Goal: Task Accomplishment & Management: Manage account settings

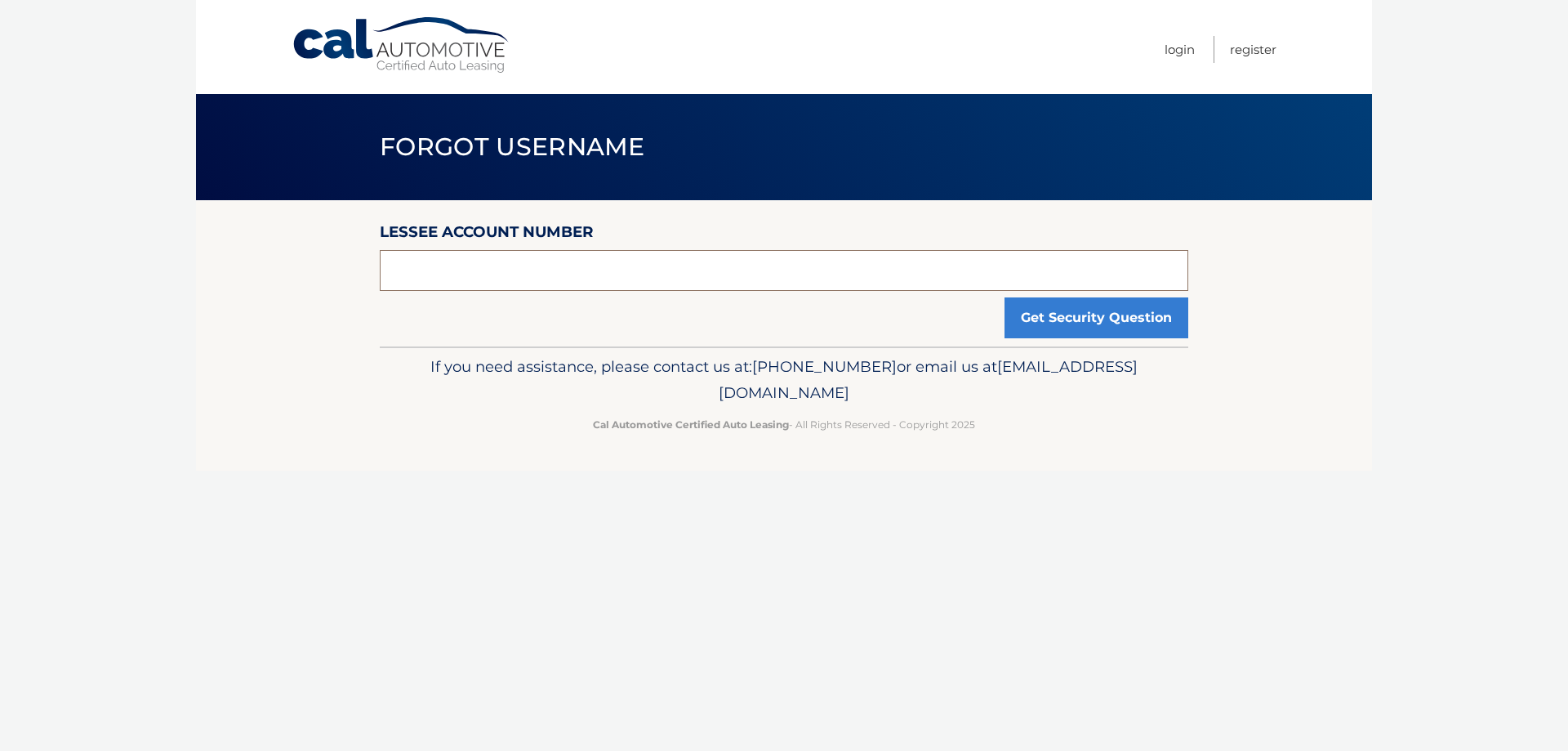
click at [778, 267] on input "text" at bounding box center [784, 270] width 809 height 40
click at [1126, 320] on button "Get Security Question" at bounding box center [1096, 317] width 184 height 40
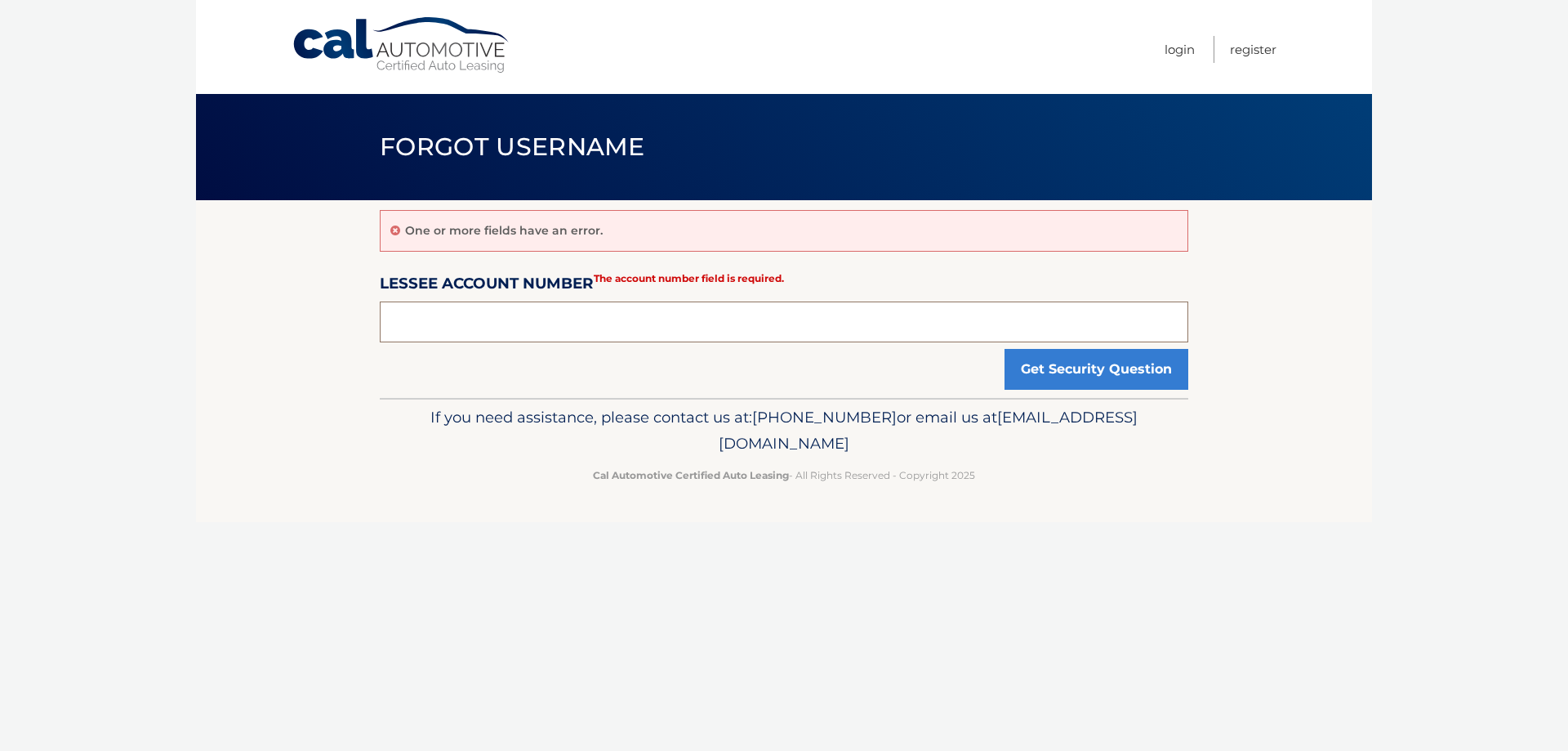
click at [662, 325] on input "text" at bounding box center [784, 322] width 809 height 40
click at [437, 51] on link "Cal Automotive" at bounding box center [402, 45] width 221 height 58
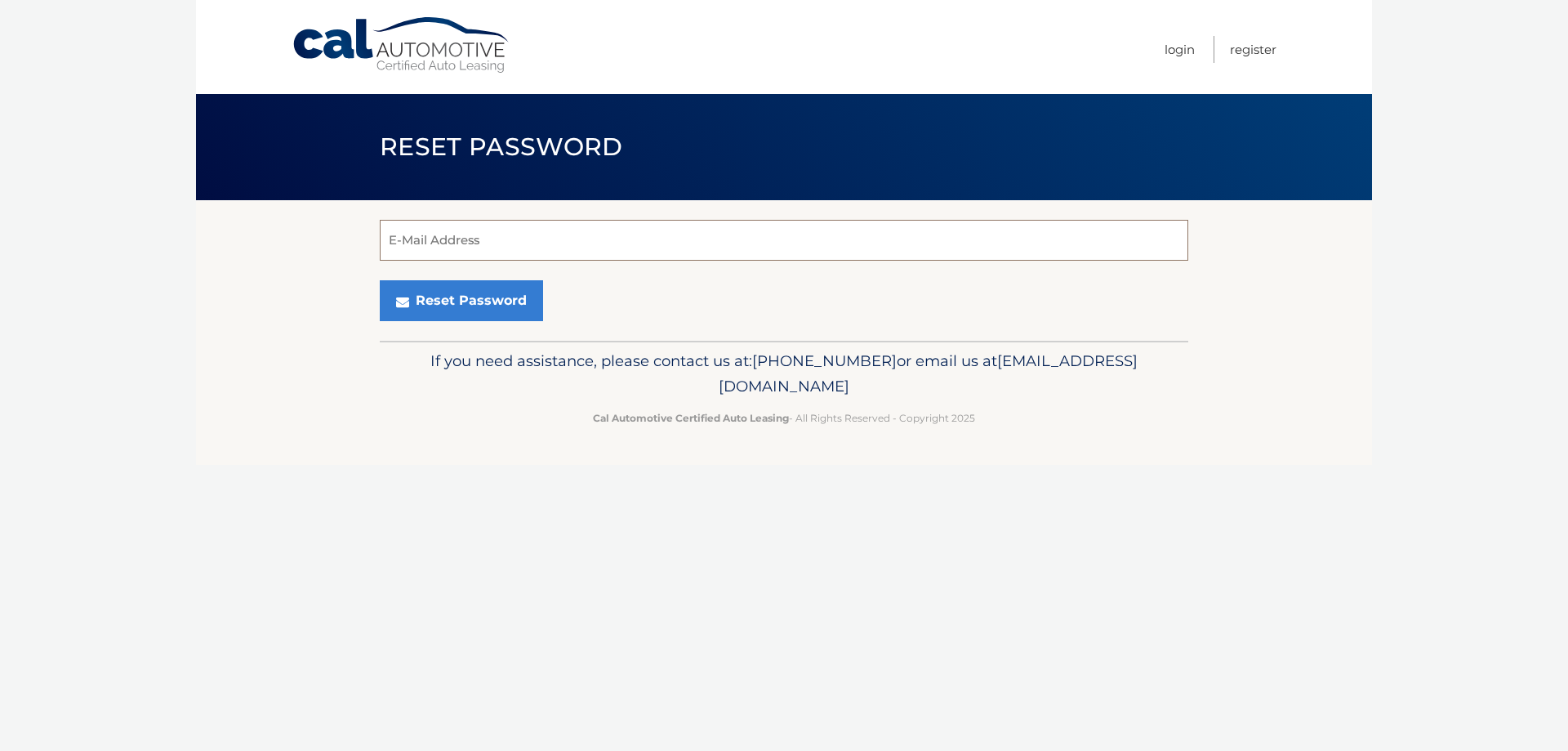
click at [554, 242] on input "E-Mail Address" at bounding box center [784, 240] width 809 height 40
type input "jcjoy27@gmail.com"
click at [472, 310] on button "Reset Password" at bounding box center [461, 301] width 164 height 40
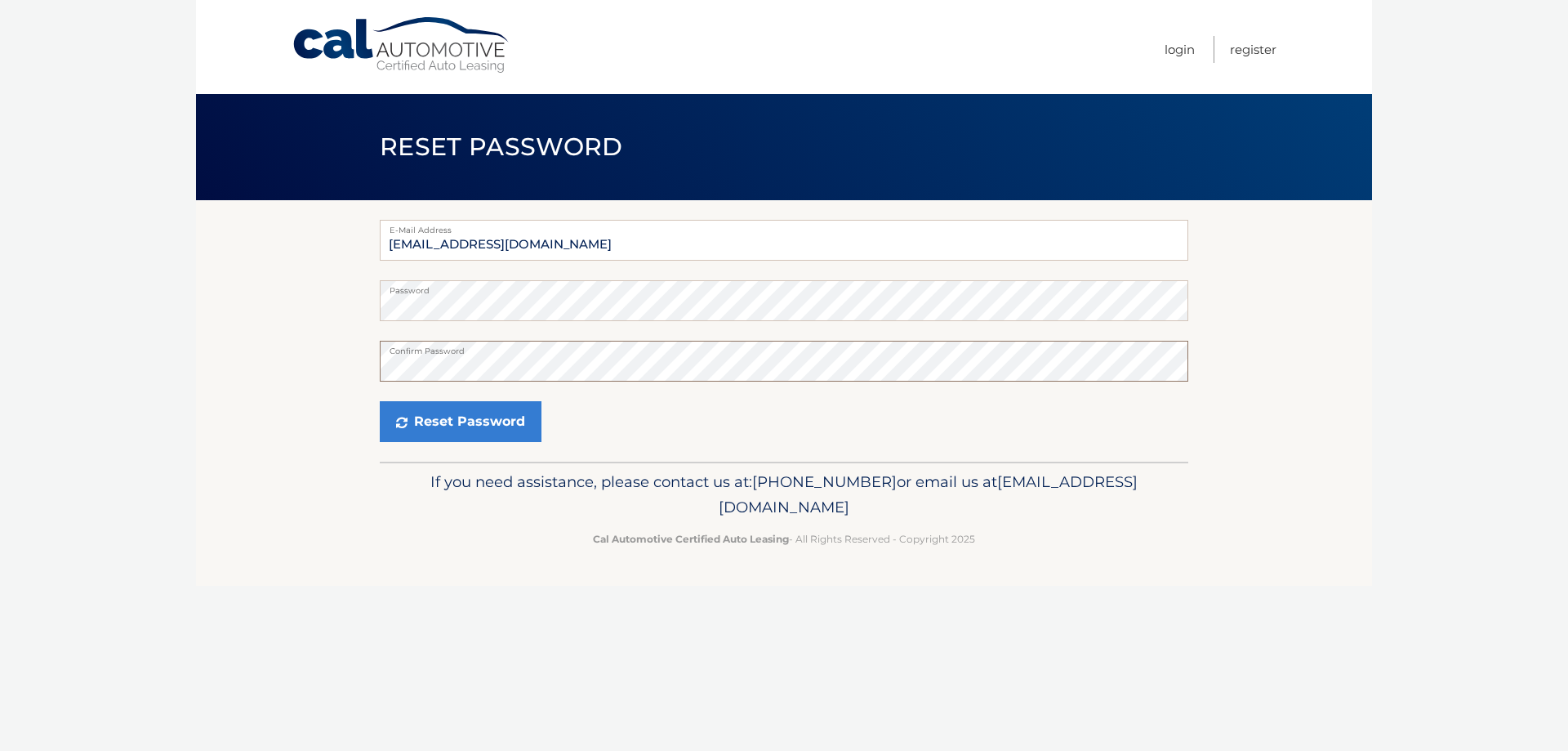
click at [380, 401] on button "Reset Password" at bounding box center [460, 421] width 162 height 40
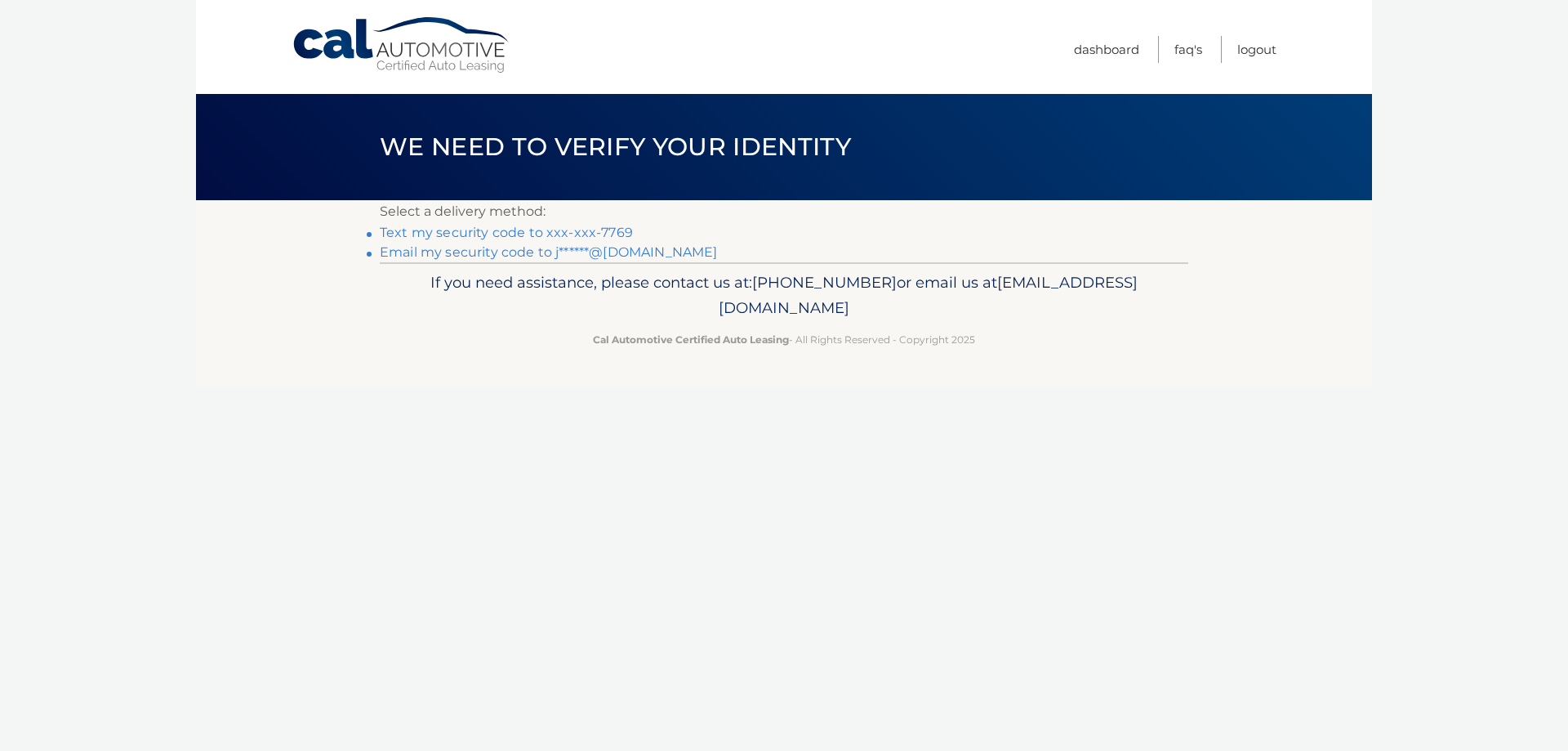
click at [574, 229] on link "Text my security code to xxx-xxx-7769" at bounding box center [506, 232] width 253 height 16
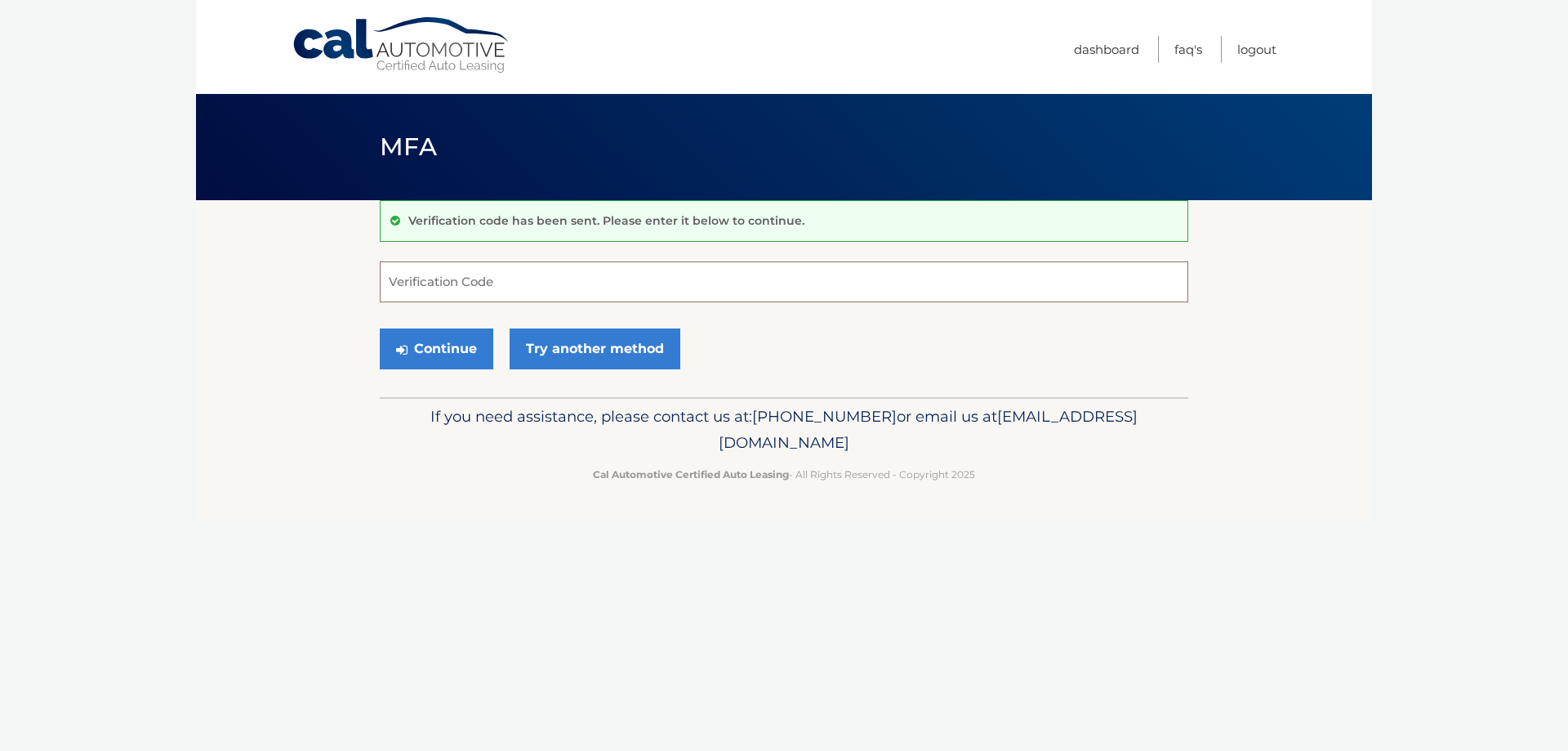
click at [585, 296] on input "Verification Code" at bounding box center [784, 281] width 809 height 40
type input "088329"
click at [380, 328] on button "Continue" at bounding box center [437, 348] width 114 height 40
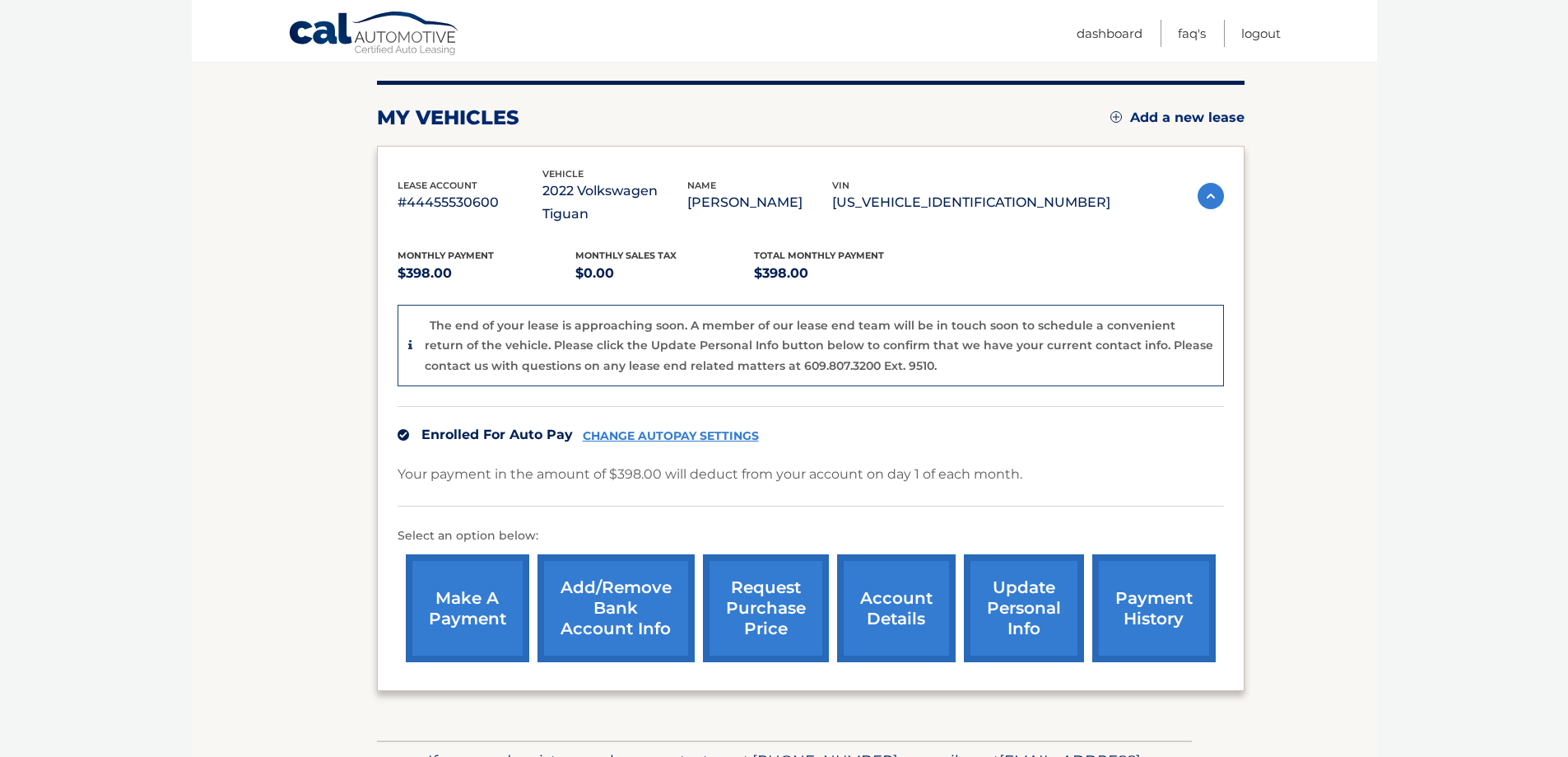
scroll to position [281, 0]
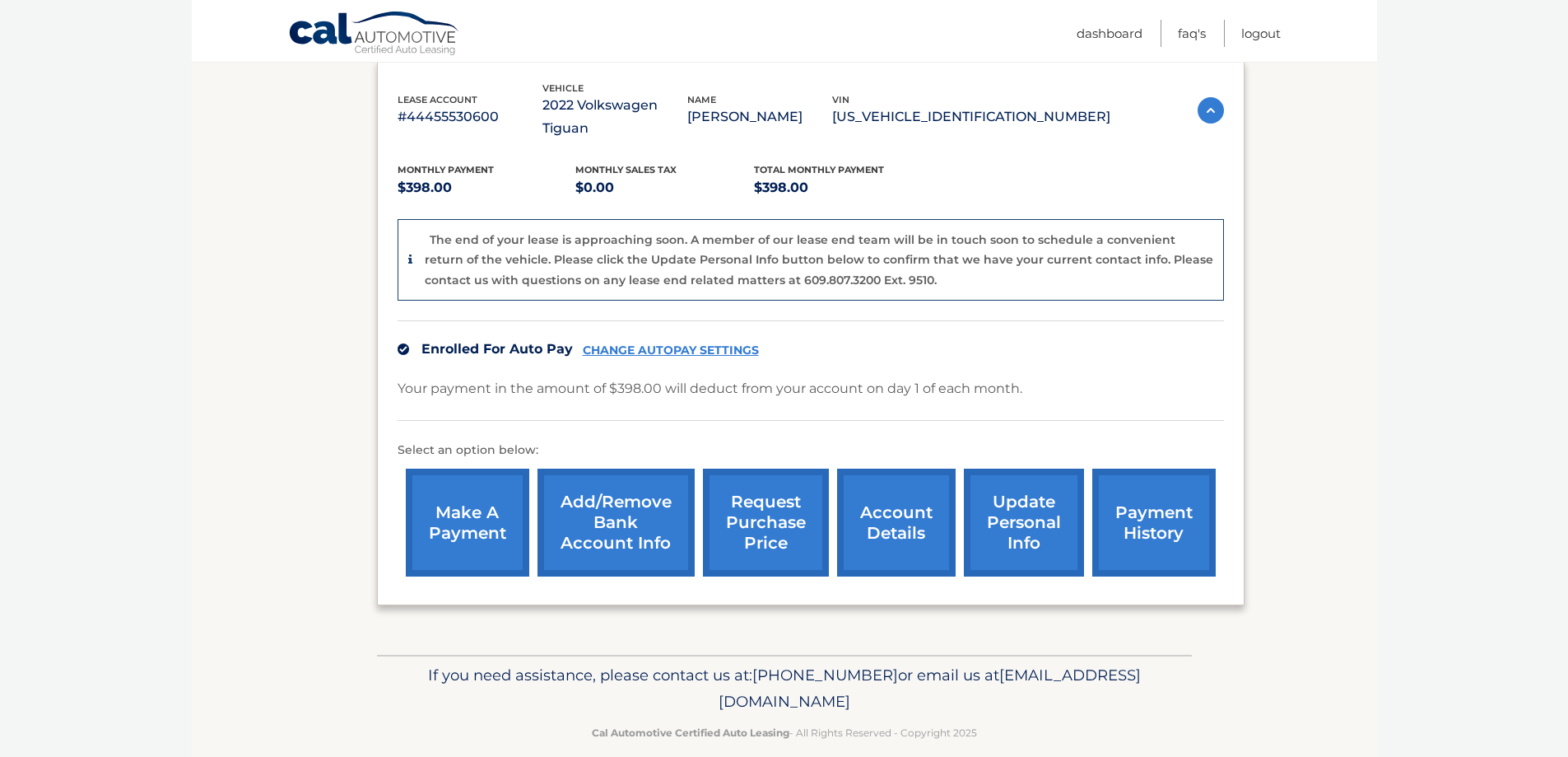
click at [895, 476] on link "account details" at bounding box center [897, 523] width 119 height 107
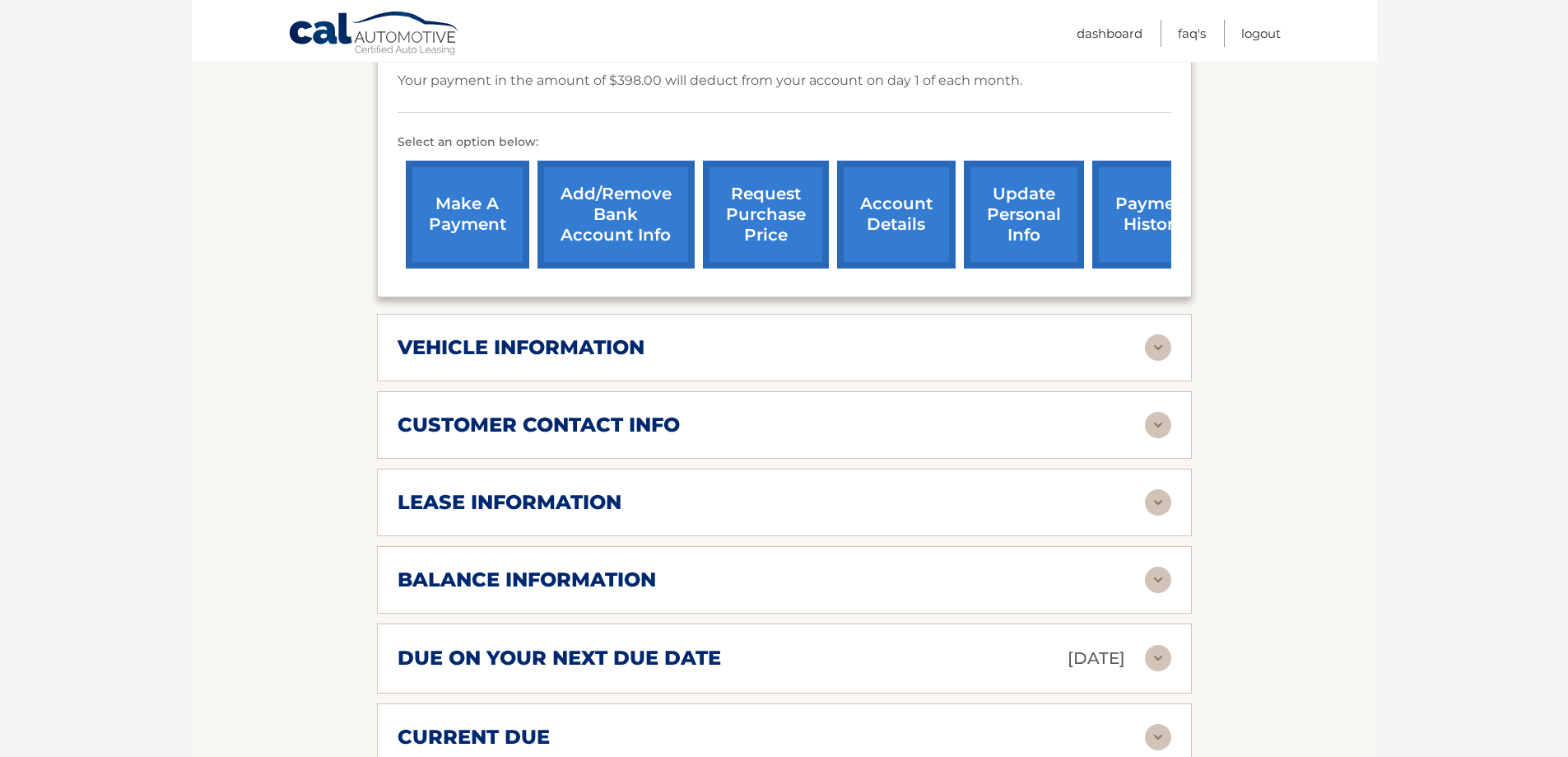
scroll to position [576, 0]
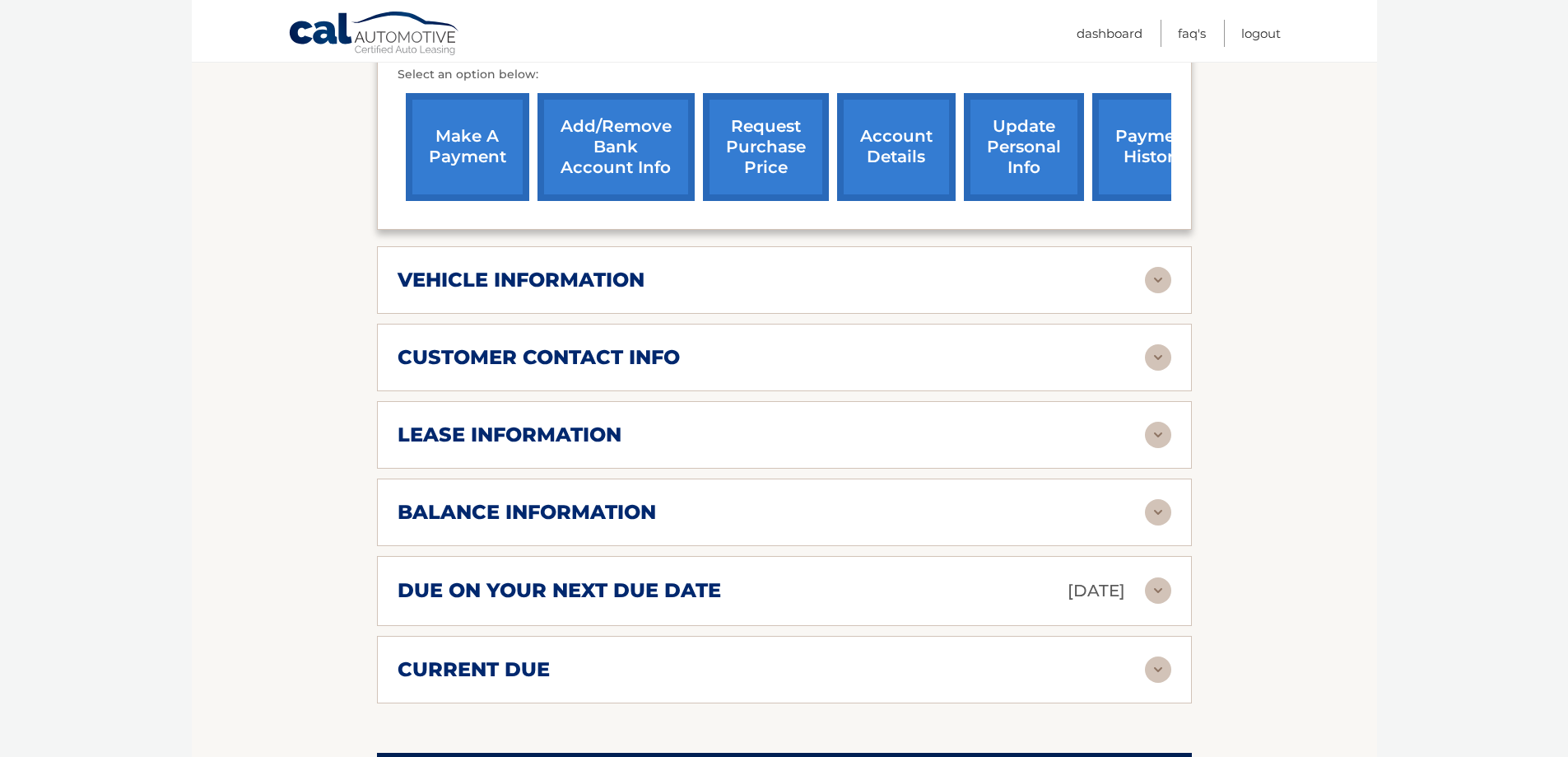
click at [664, 429] on div "lease information" at bounding box center [771, 435] width 747 height 25
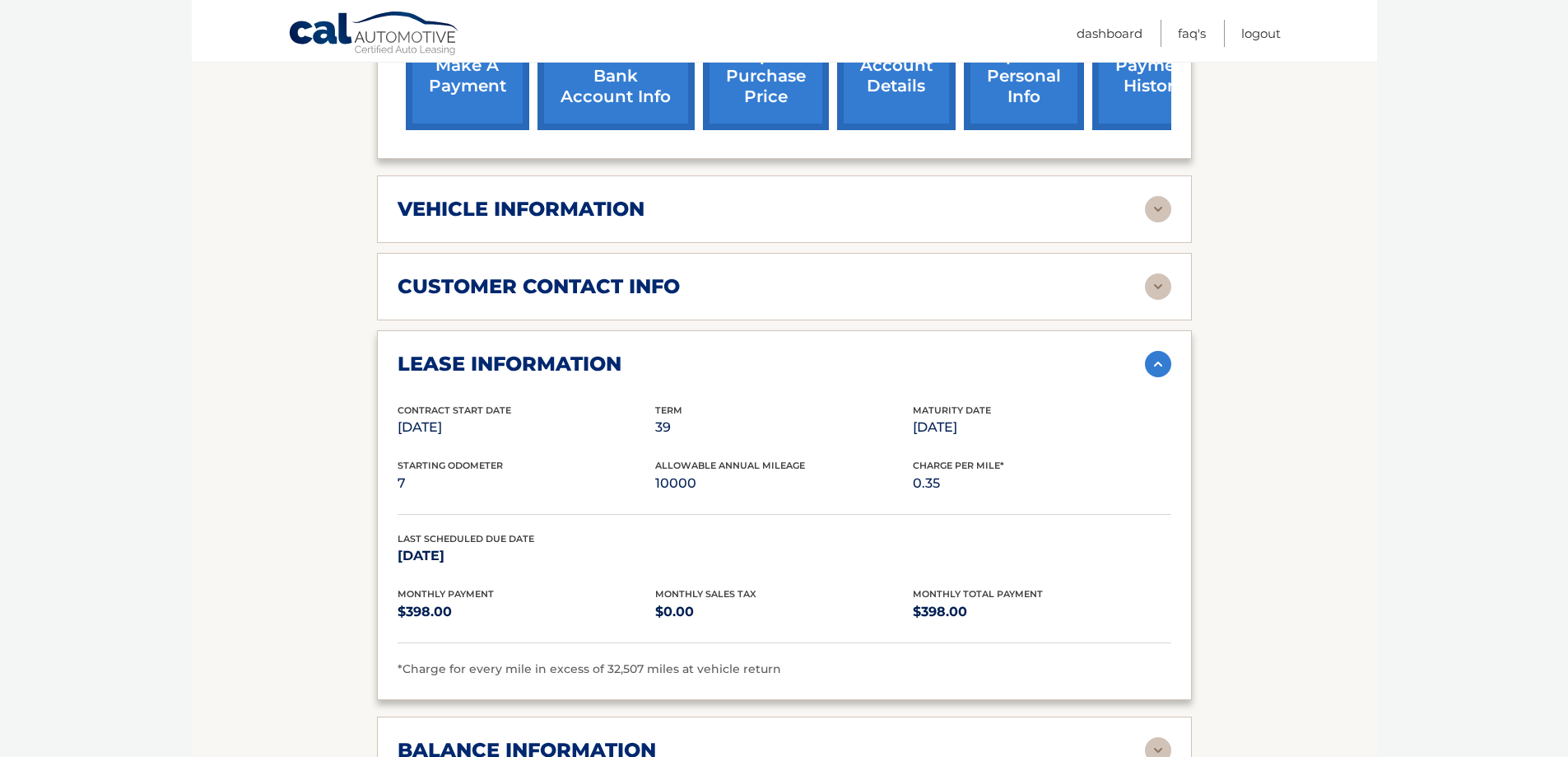
scroll to position [824, 0]
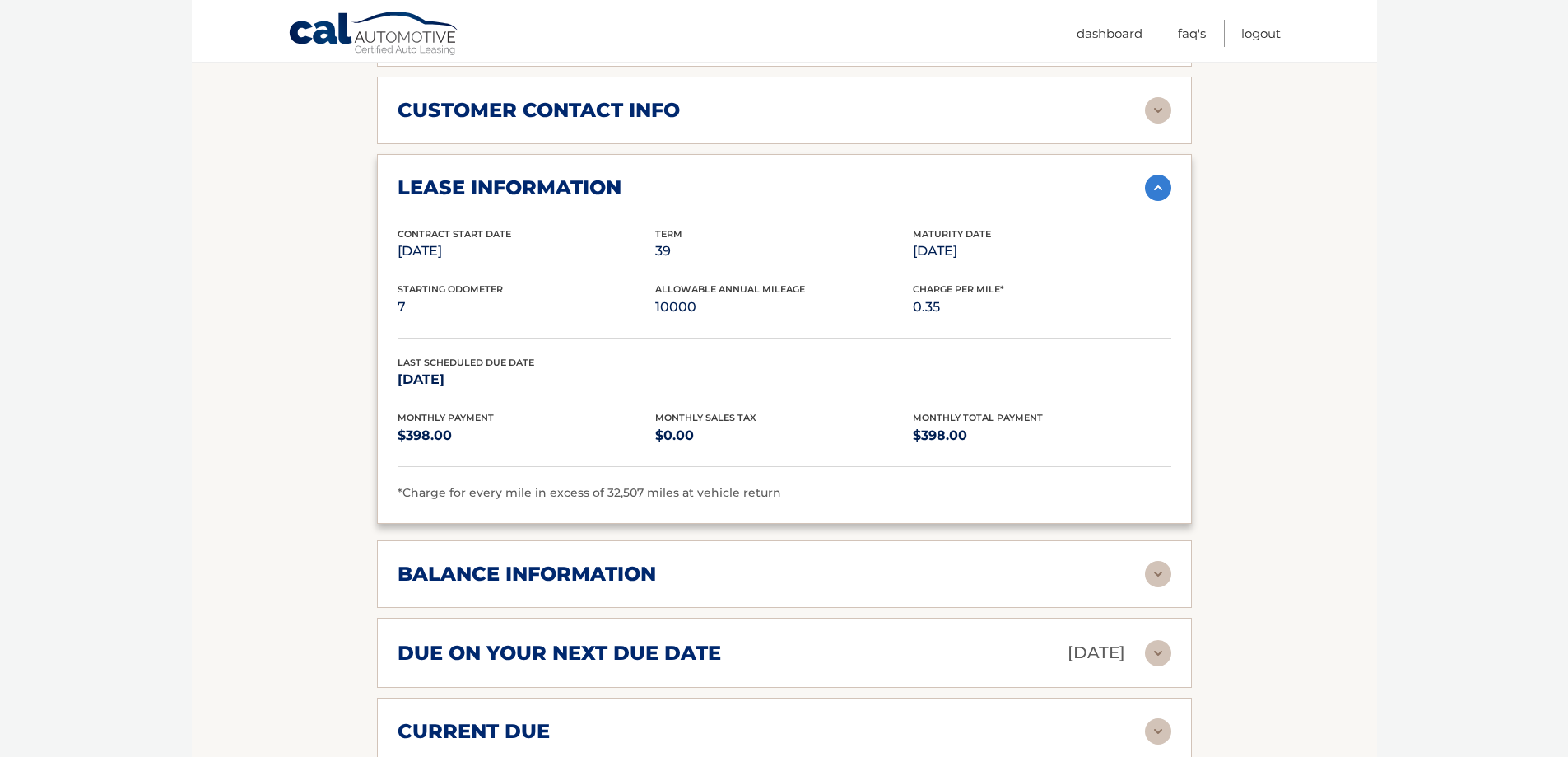
click at [654, 563] on h2 "balance information" at bounding box center [526, 574] width 258 height 25
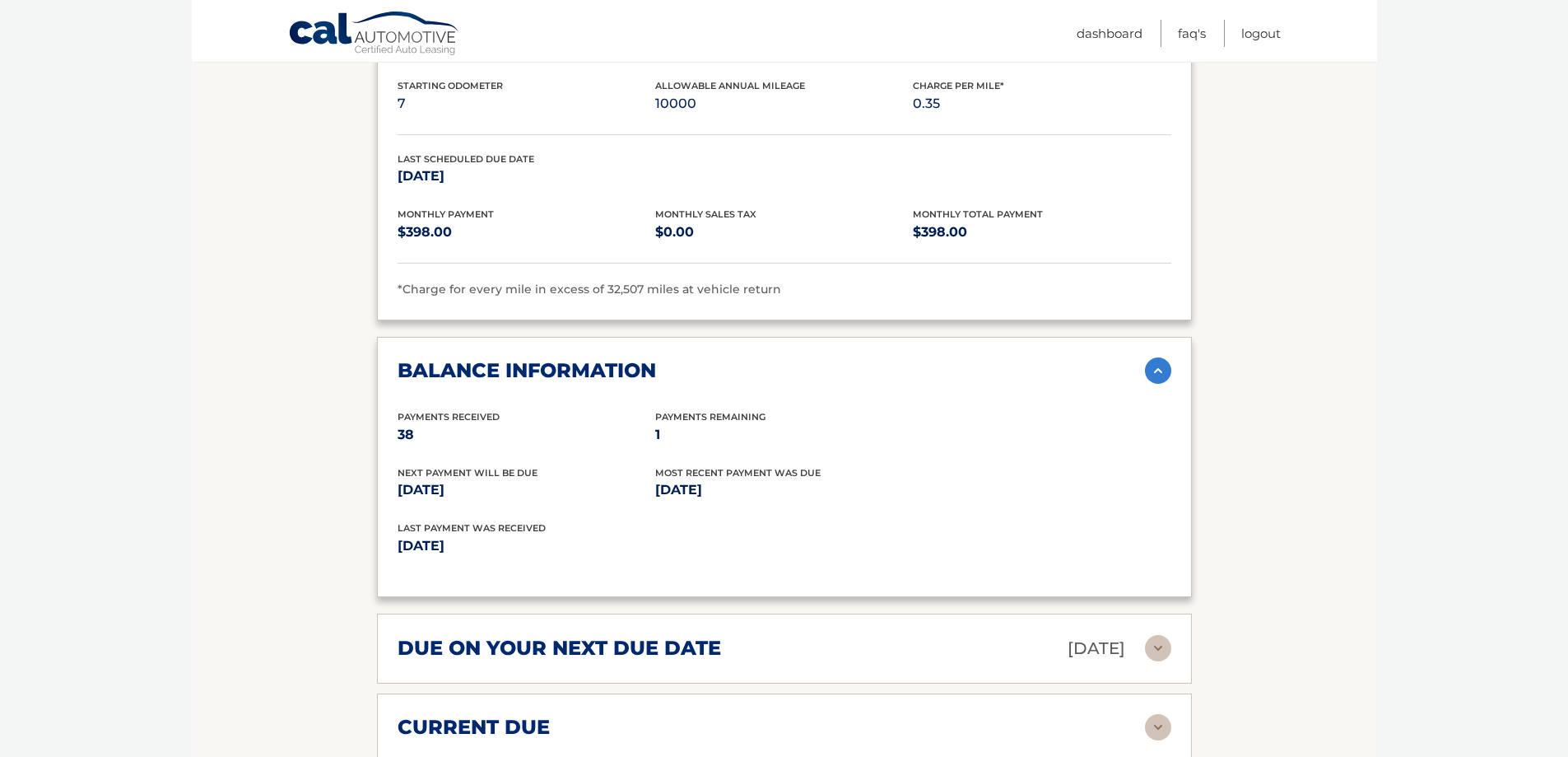
scroll to position [1070, 0]
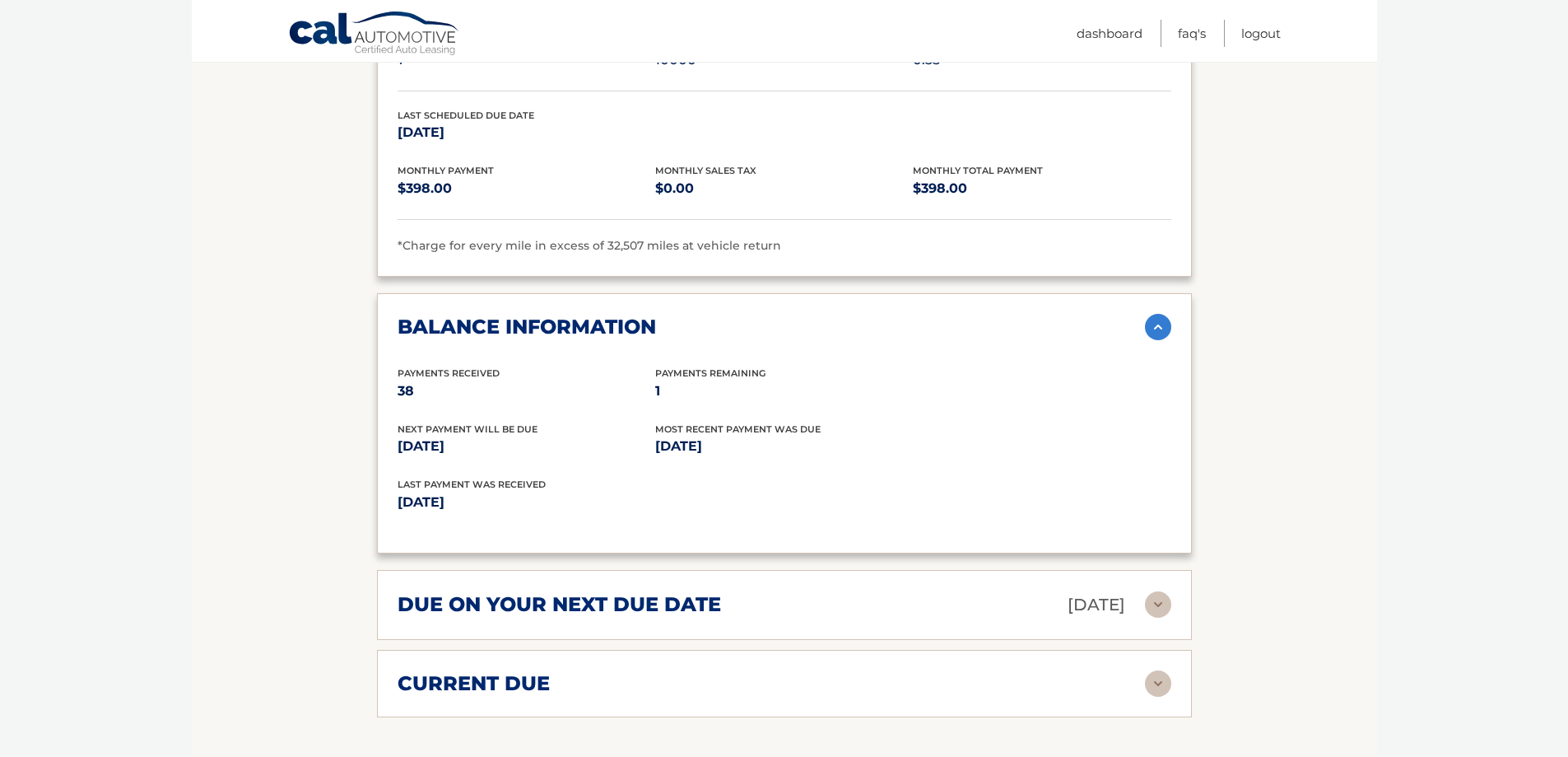
click at [751, 603] on div "due on your next due date Oct 01, 2025" at bounding box center [771, 604] width 747 height 29
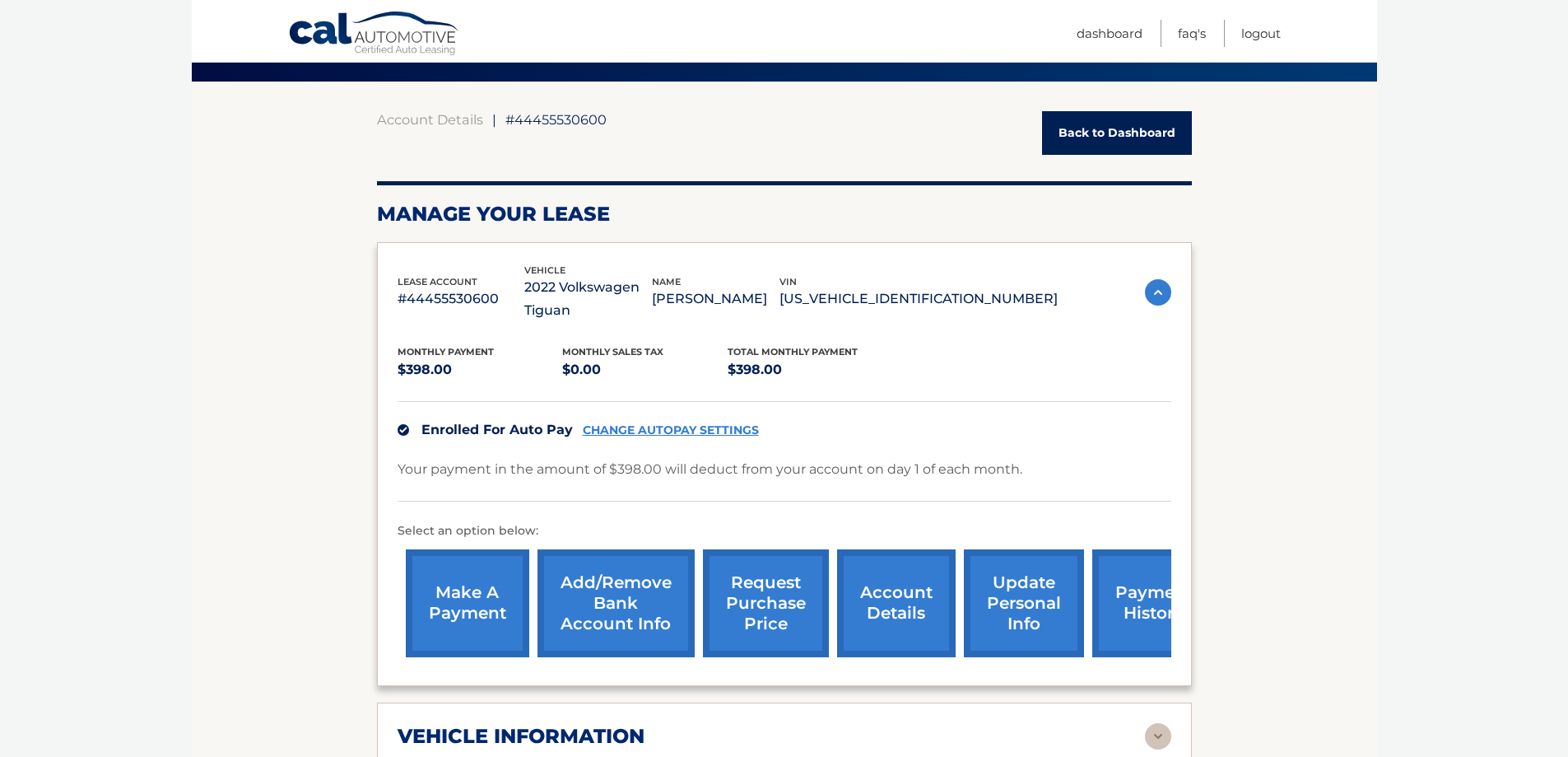
scroll to position [0, 0]
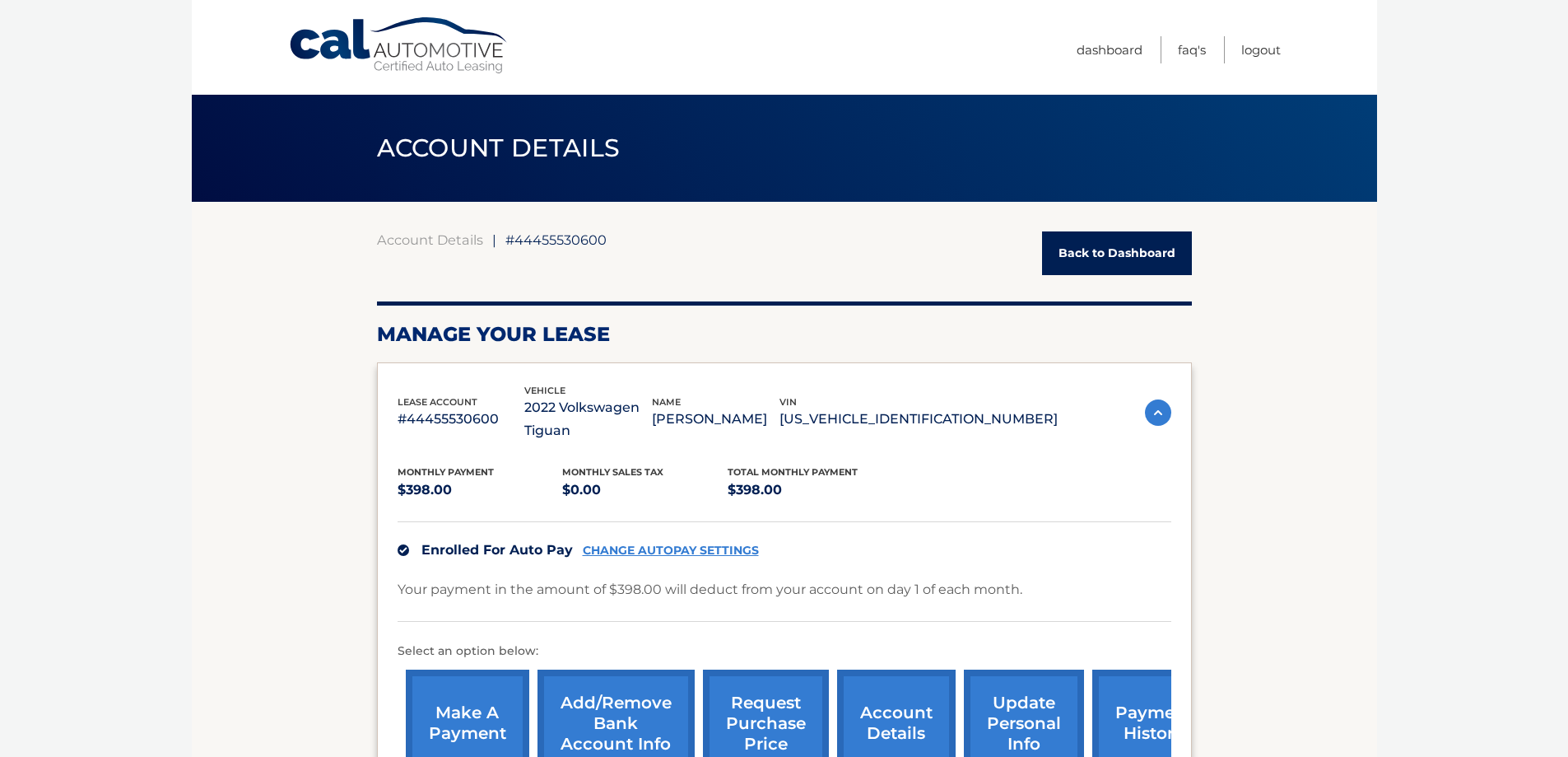
click at [594, 239] on span "#44455530600" at bounding box center [556, 240] width 101 height 17
click at [1084, 246] on link "Back to Dashboard" at bounding box center [1117, 253] width 150 height 44
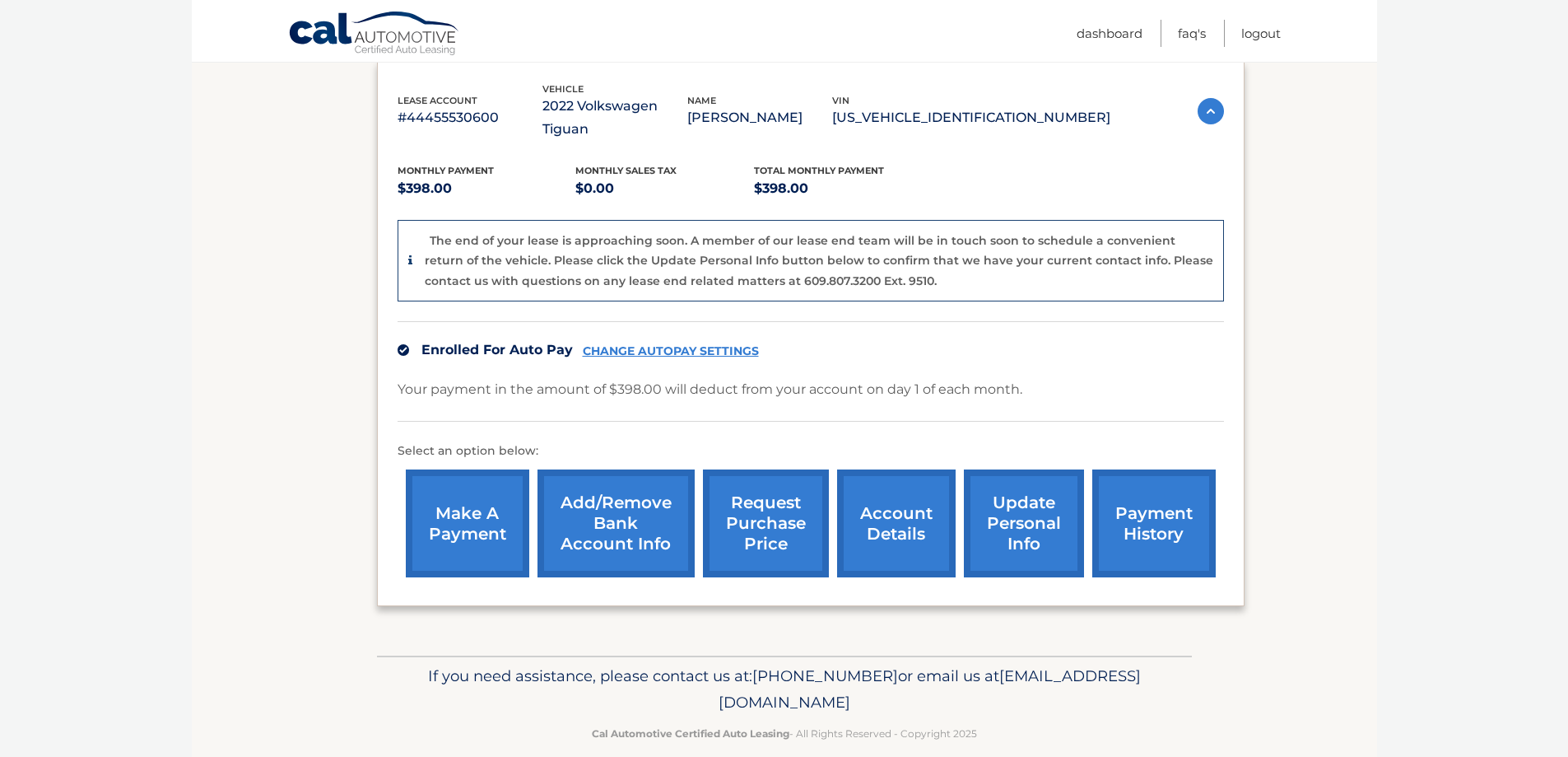
scroll to position [281, 0]
click at [916, 505] on link "account details" at bounding box center [897, 523] width 119 height 107
click at [1209, 97] on img at bounding box center [1210, 110] width 26 height 26
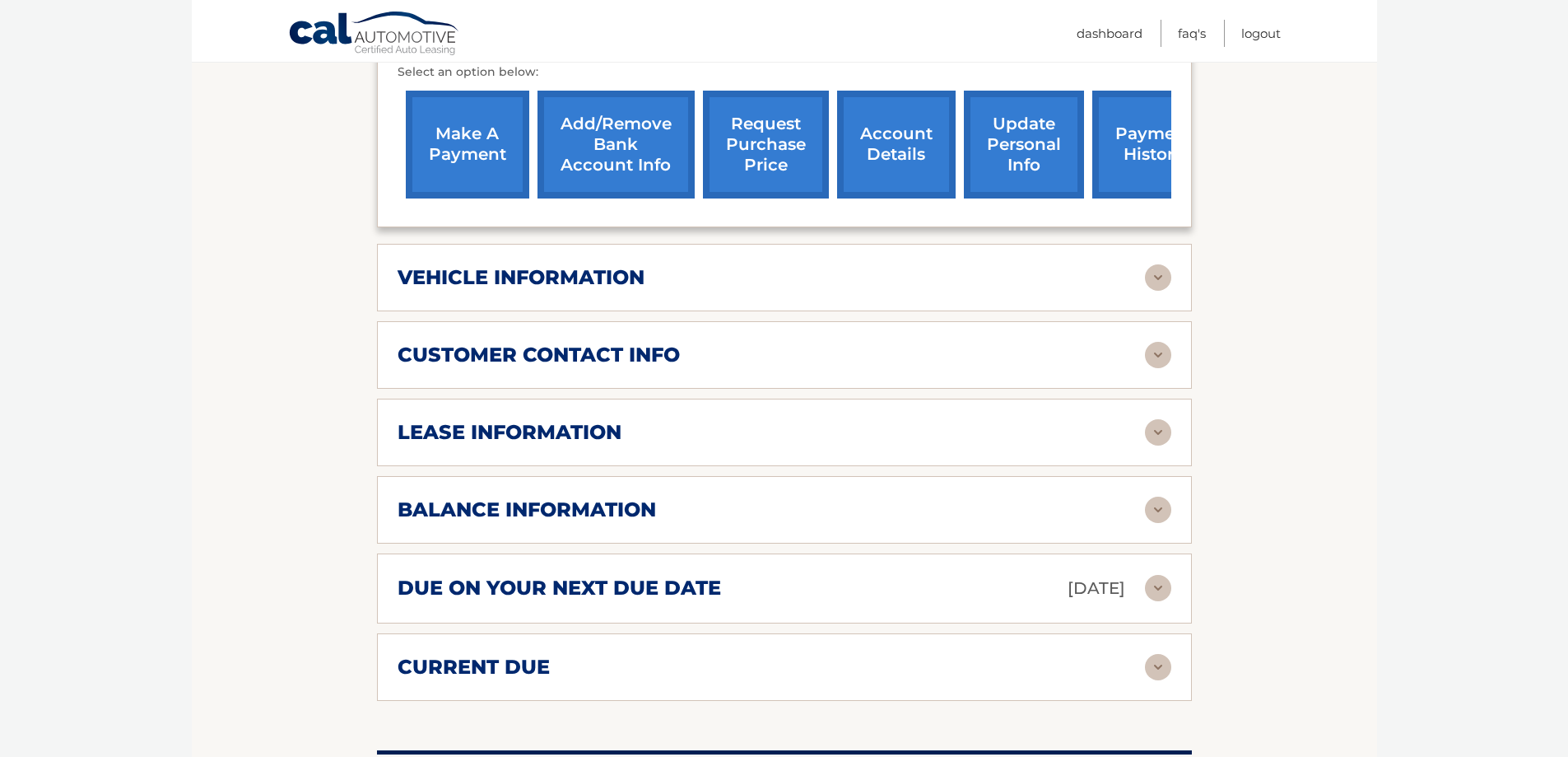
scroll to position [576, 0]
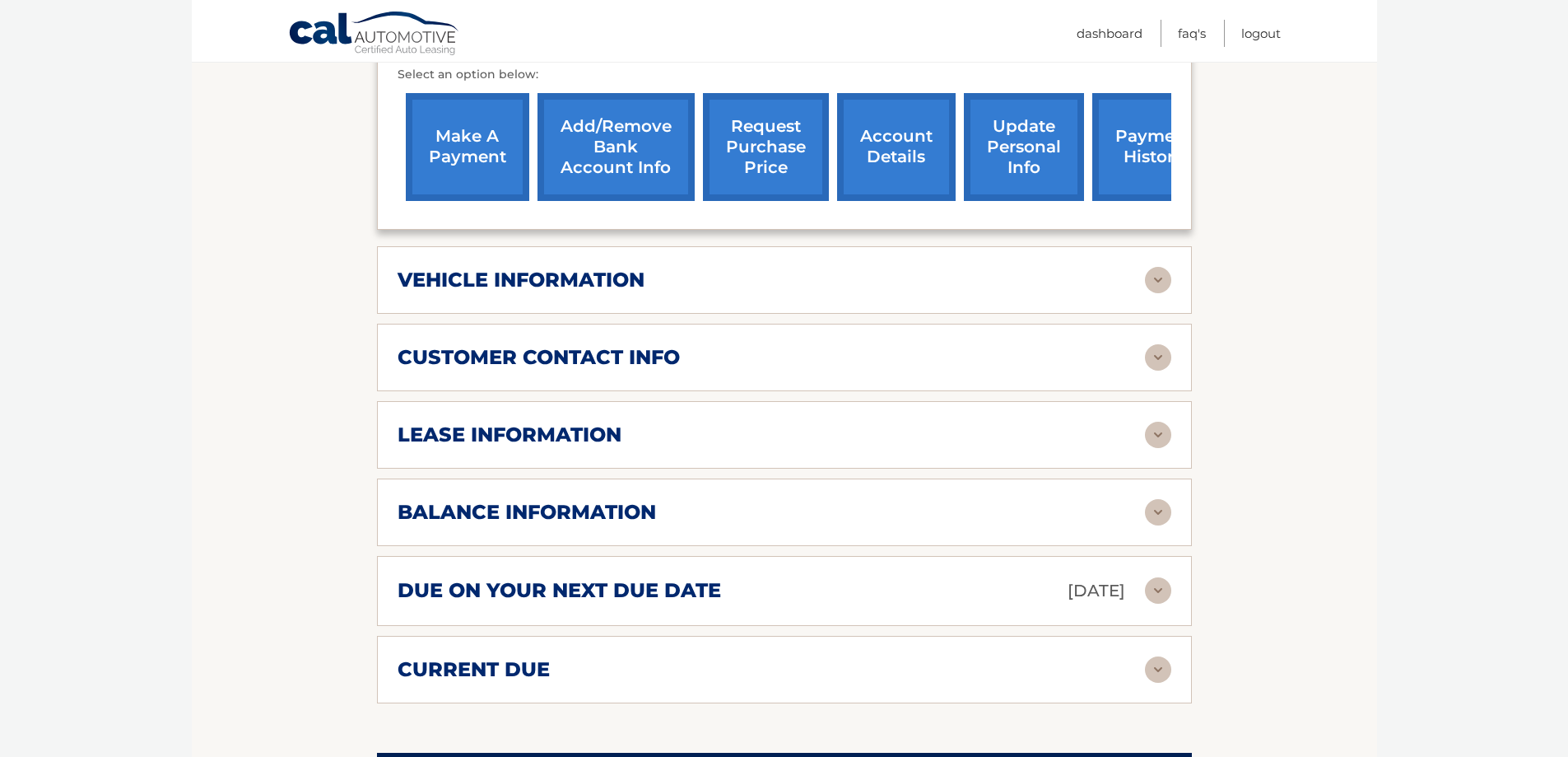
click at [618, 290] on h2 "vehicle information" at bounding box center [521, 280] width 247 height 25
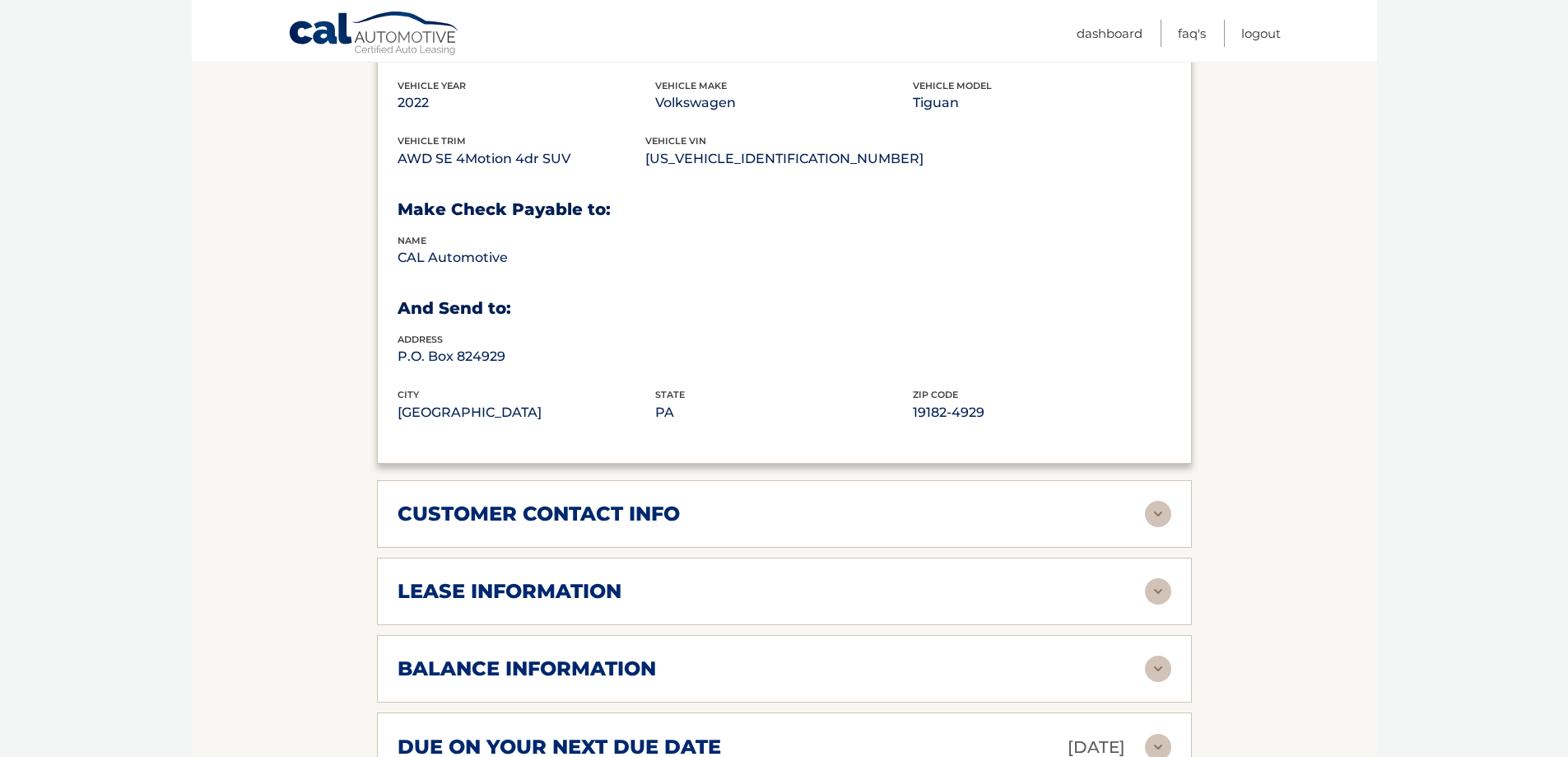
scroll to position [906, 0]
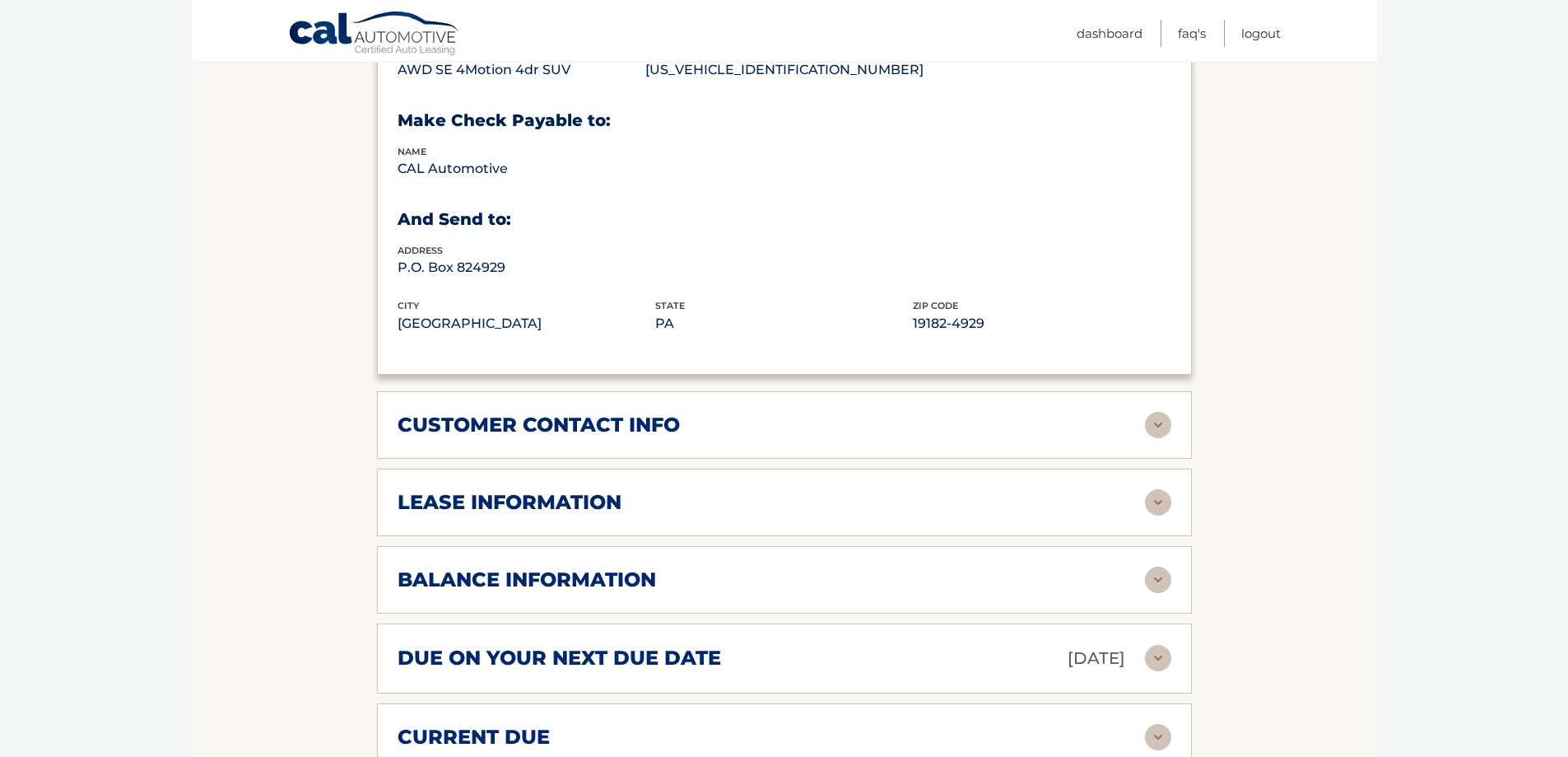
click at [569, 422] on h2 "customer contact info" at bounding box center [538, 424] width 282 height 25
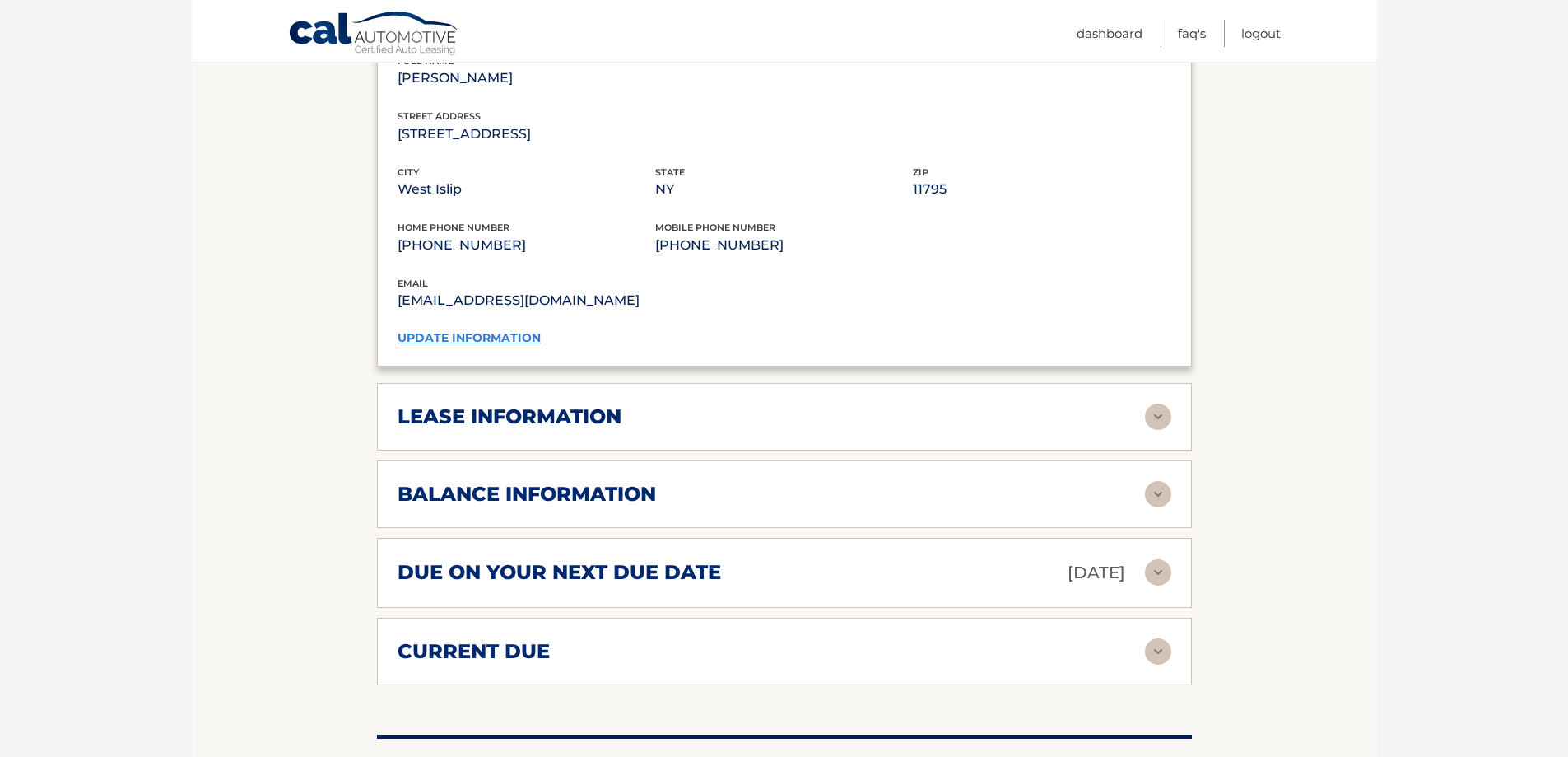
scroll to position [1318, 0]
click at [573, 419] on h2 "lease information" at bounding box center [509, 415] width 224 height 25
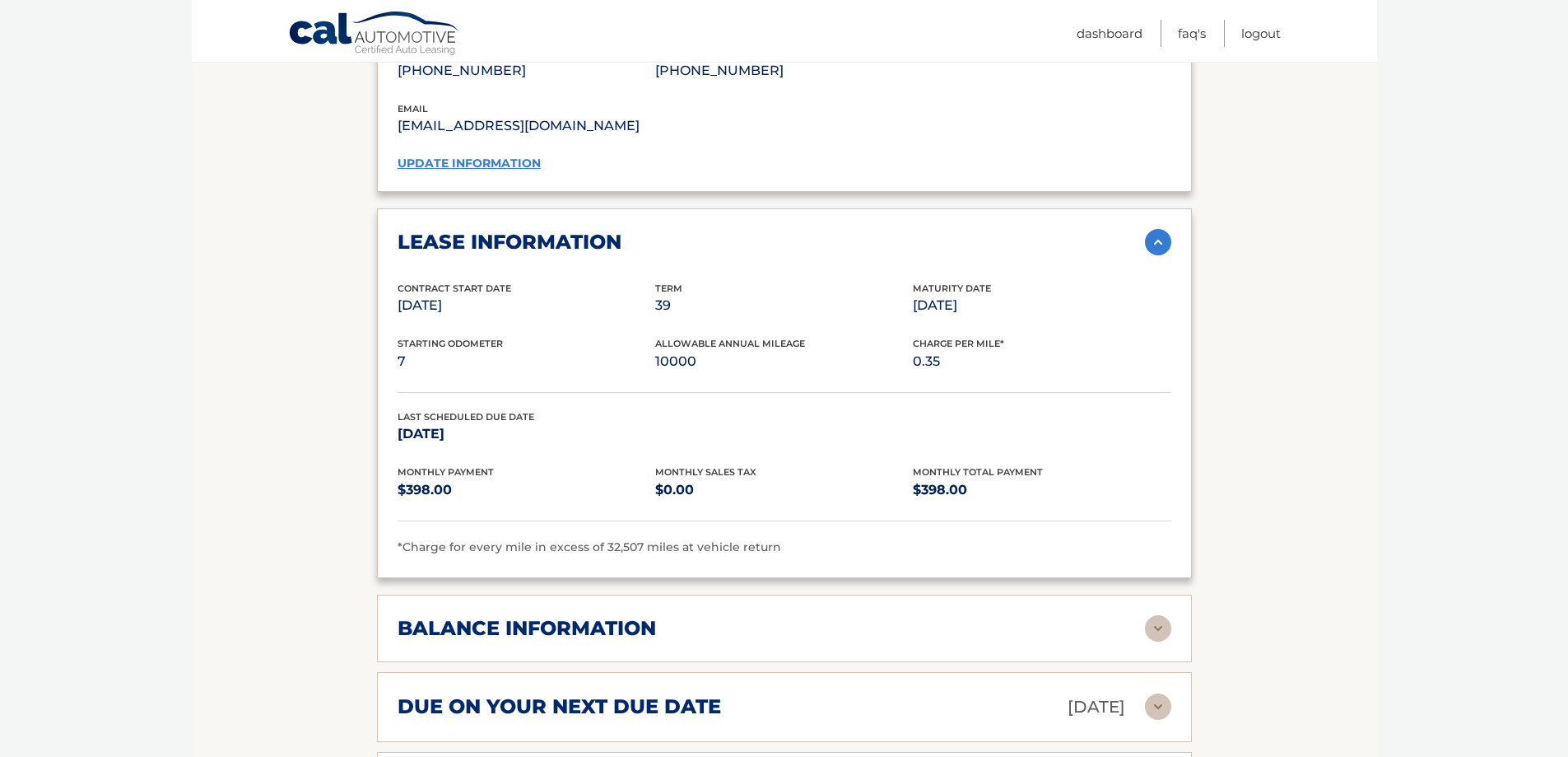
scroll to position [1811, 0]
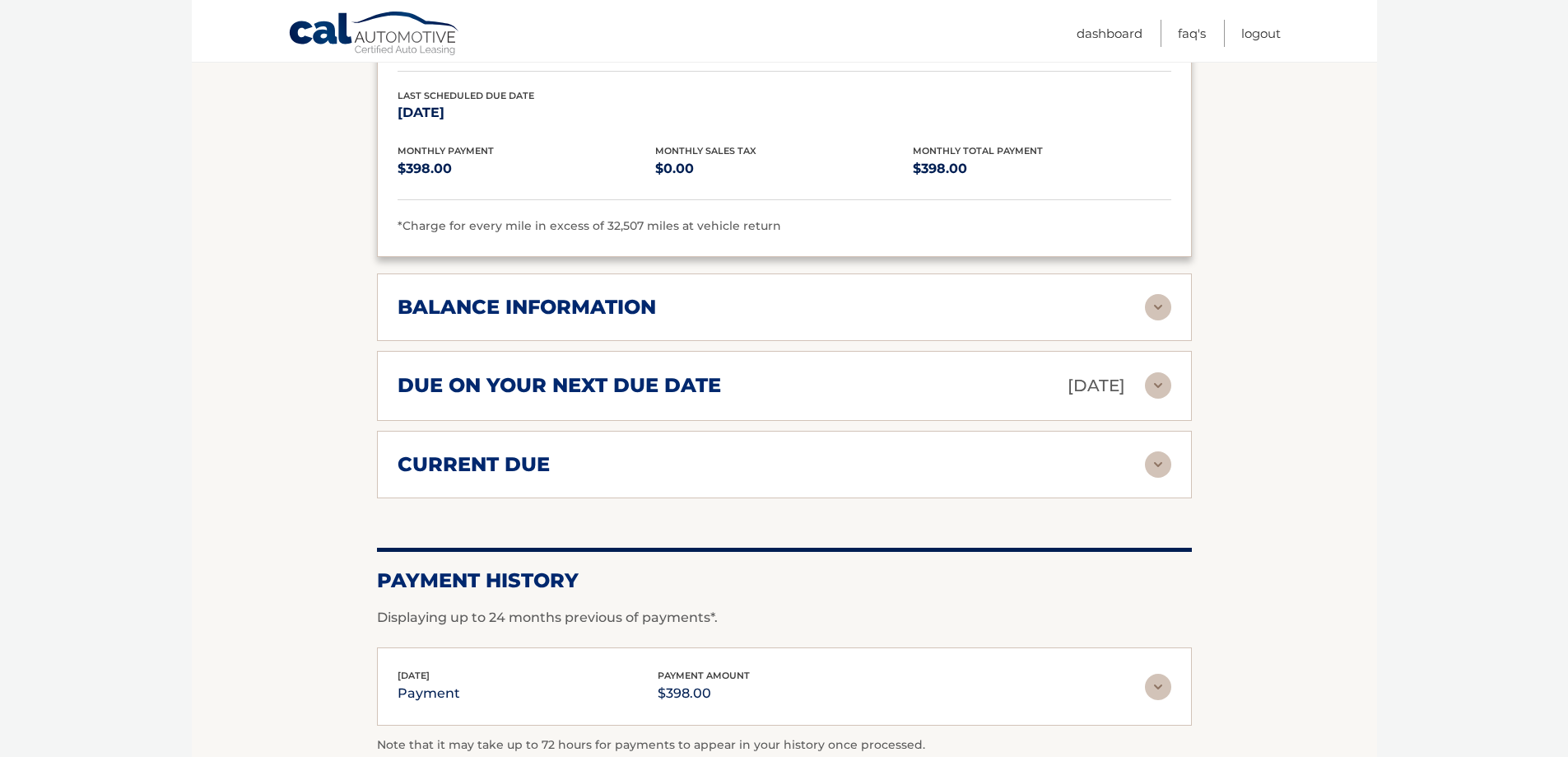
click at [571, 318] on h2 "balance information" at bounding box center [526, 307] width 258 height 25
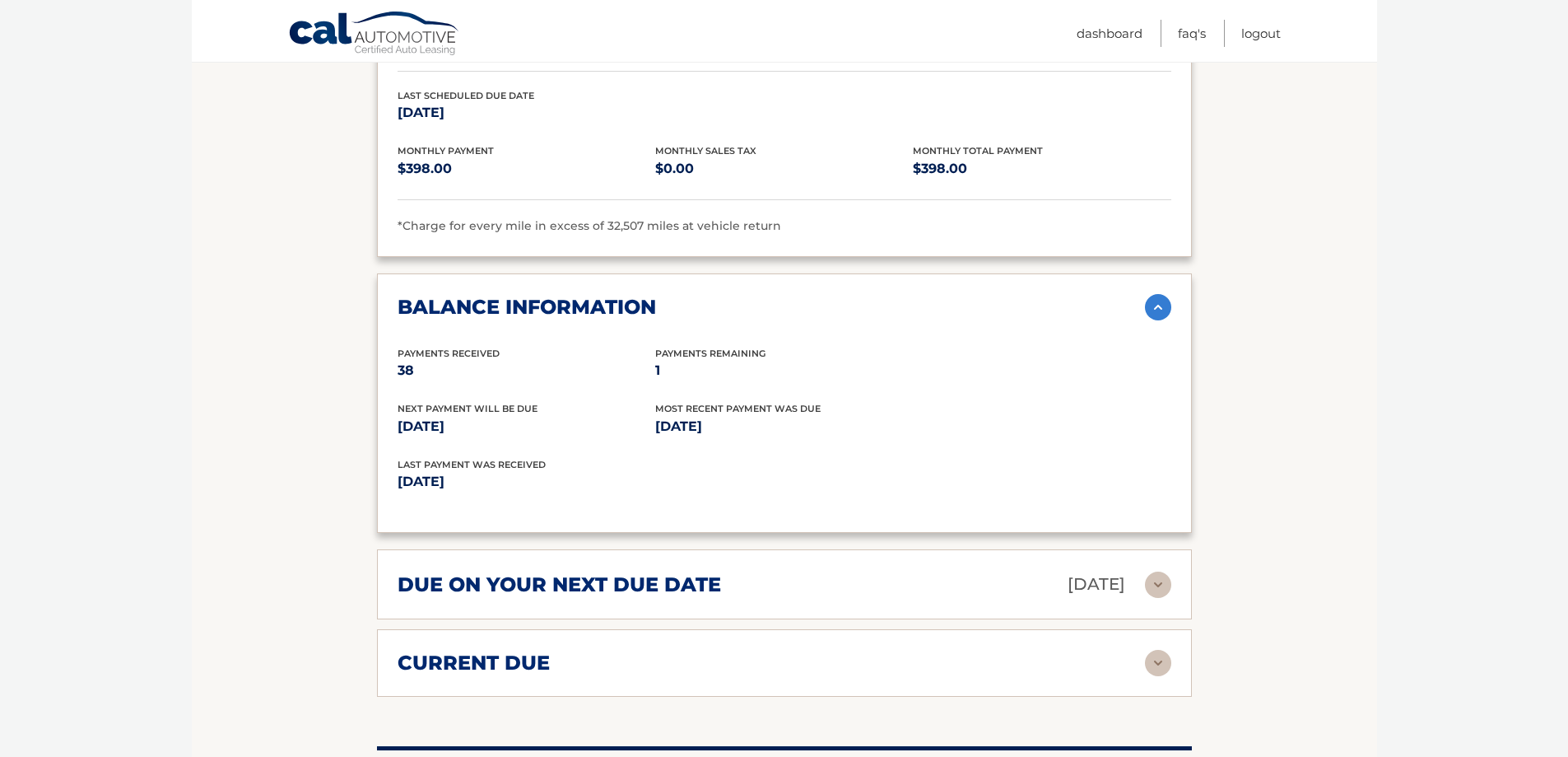
click at [515, 579] on h2 "due on your next due date" at bounding box center [558, 585] width 323 height 25
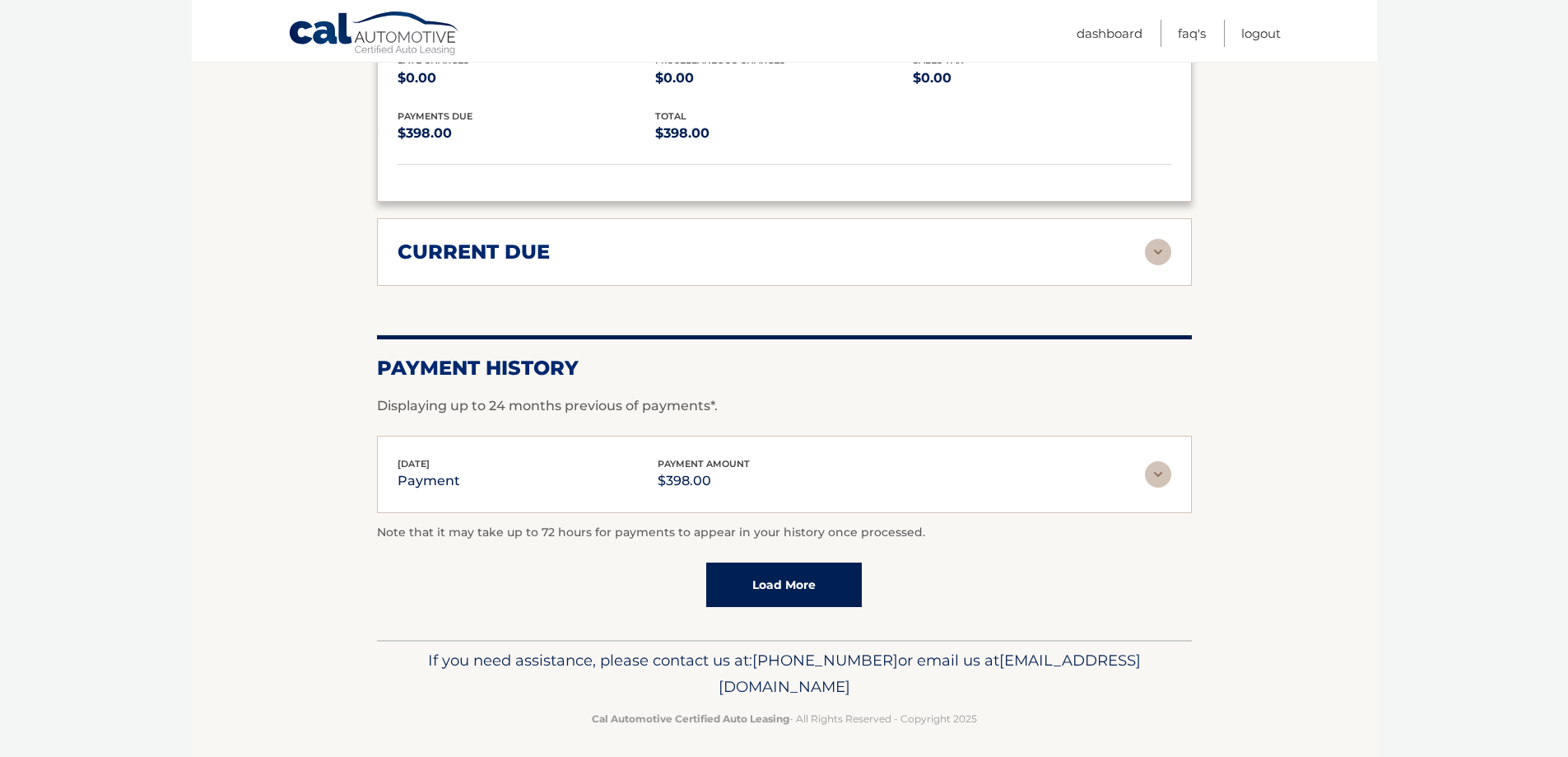
scroll to position [2388, 0]
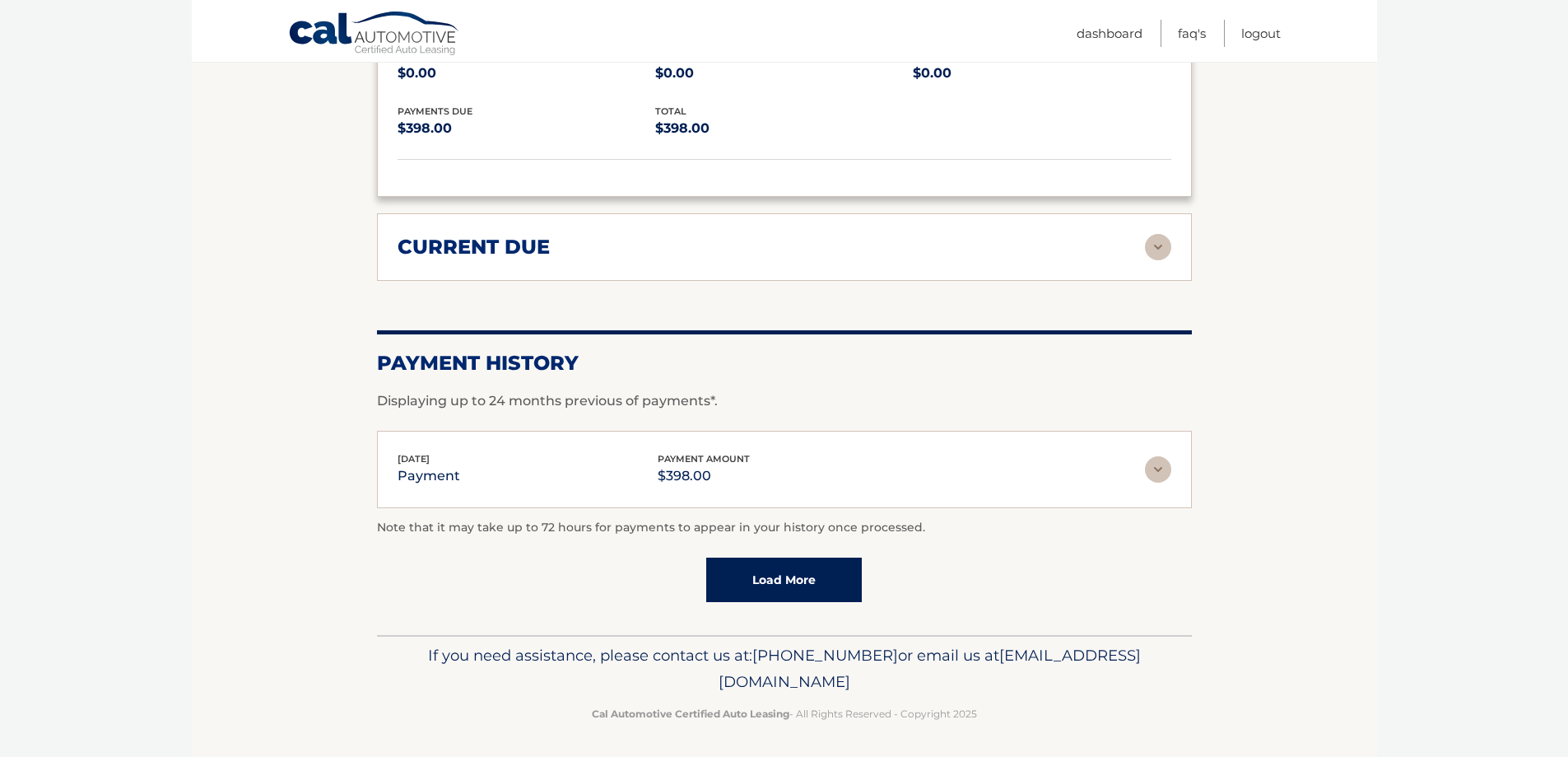
click at [477, 233] on div "current due Late Charges $0.00 Miscelleneous Charges* $0.00 Sales Tax $0.00 pay…" at bounding box center [784, 246] width 815 height 68
click at [1160, 247] on img at bounding box center [1158, 246] width 26 height 26
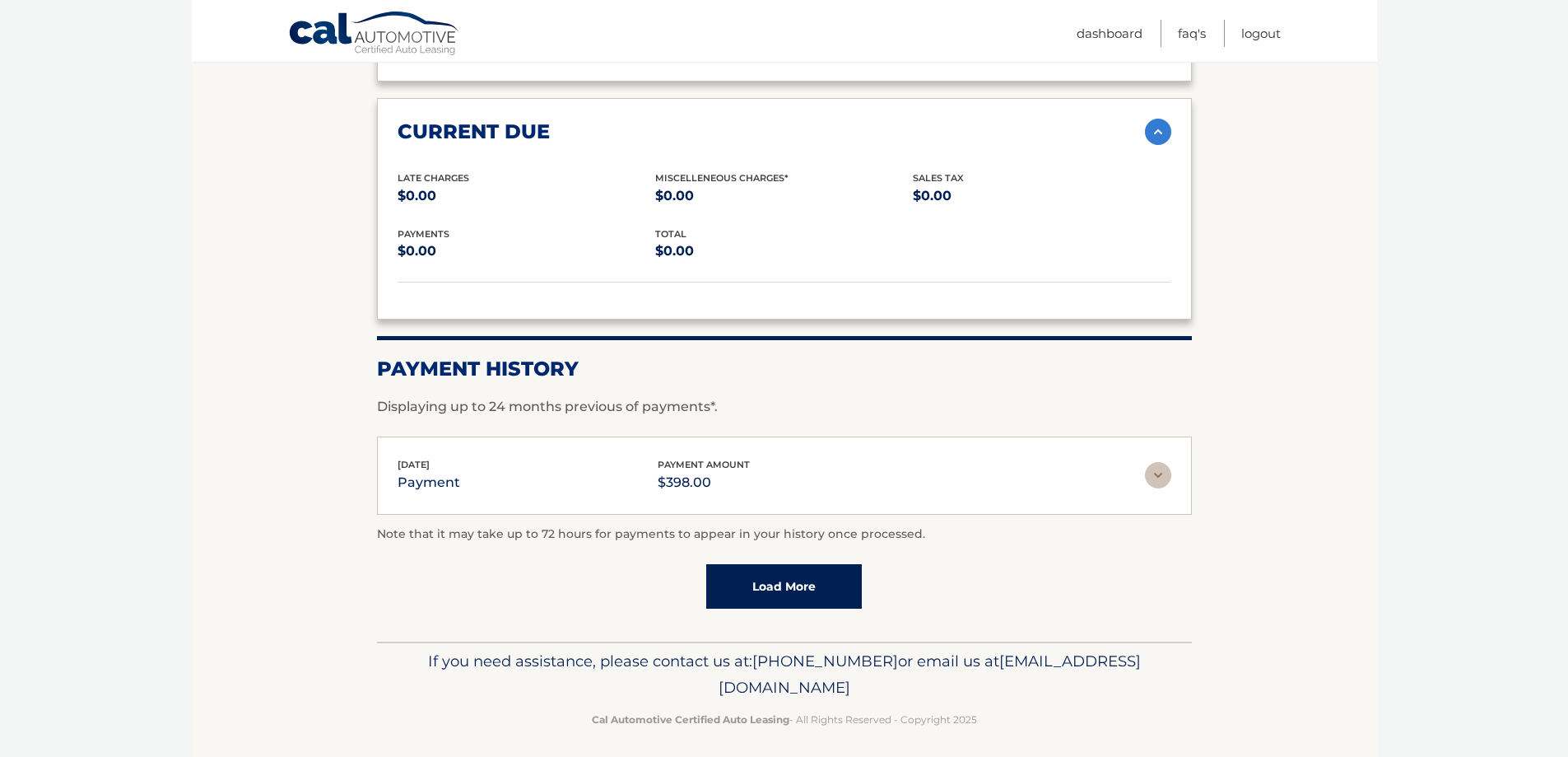
scroll to position [2512, 0]
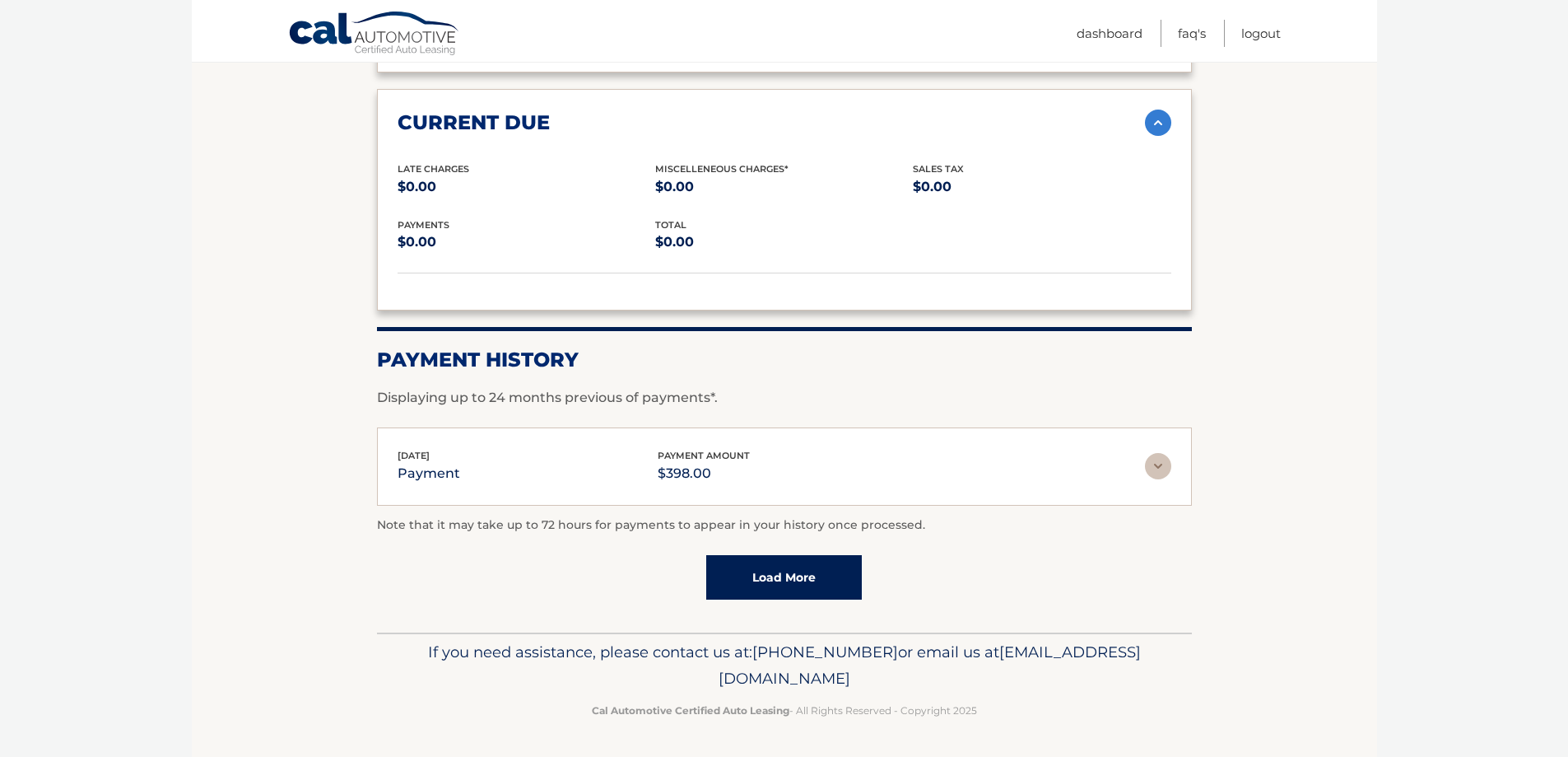
click at [782, 584] on link "Load More" at bounding box center [784, 577] width 156 height 44
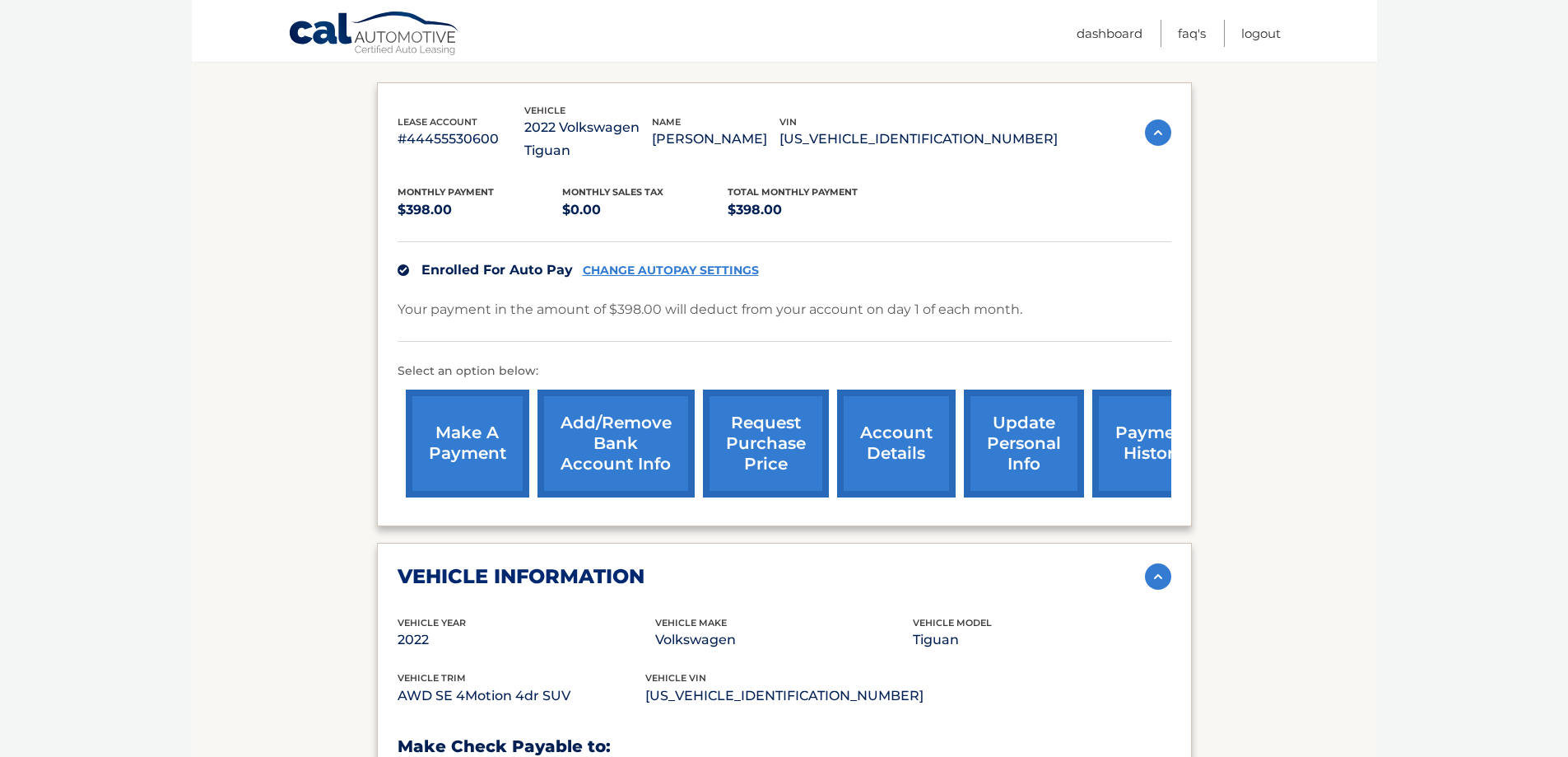
scroll to position [0, 0]
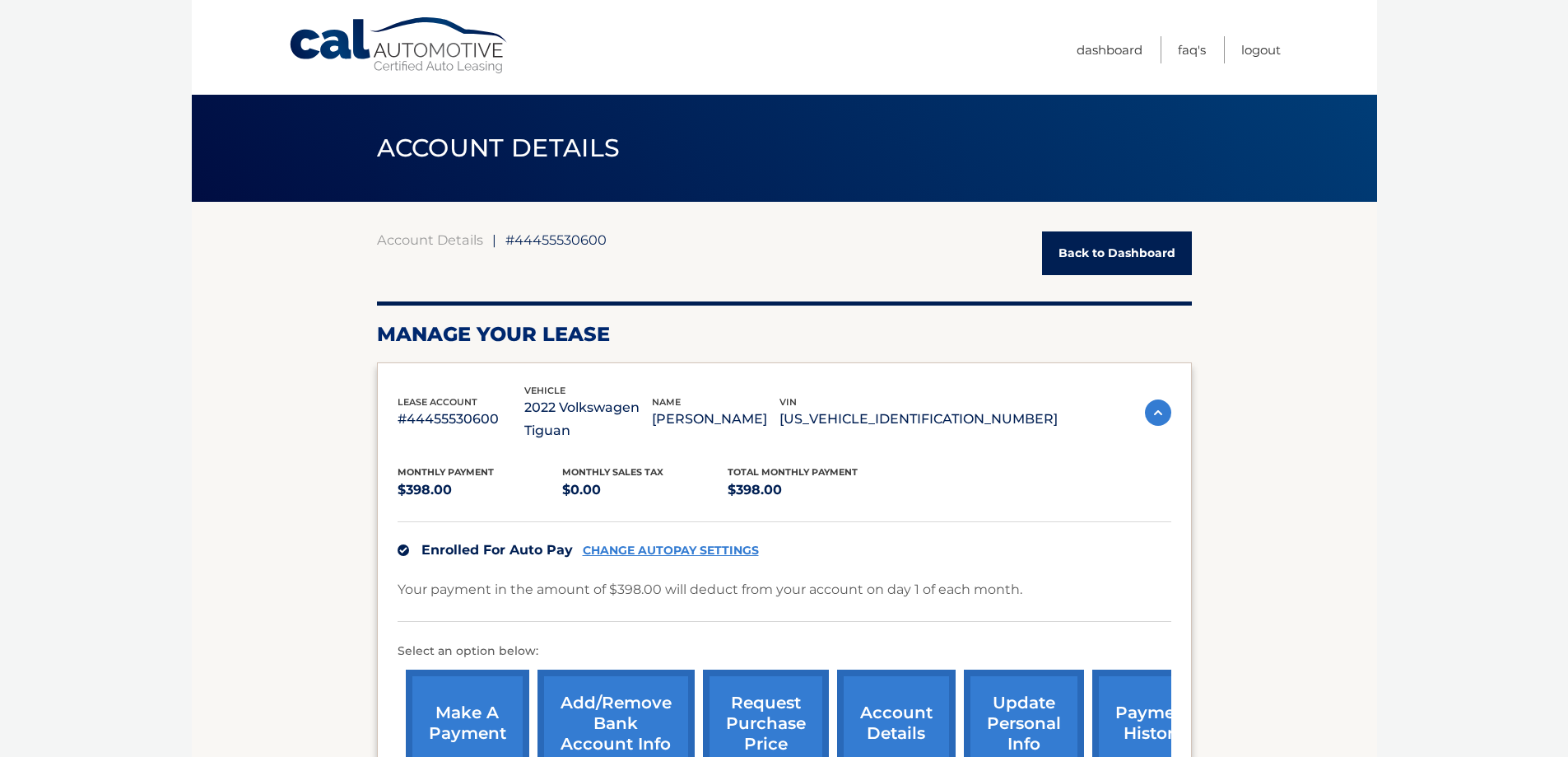
click at [1140, 251] on link "Back to Dashboard" at bounding box center [1117, 253] width 150 height 44
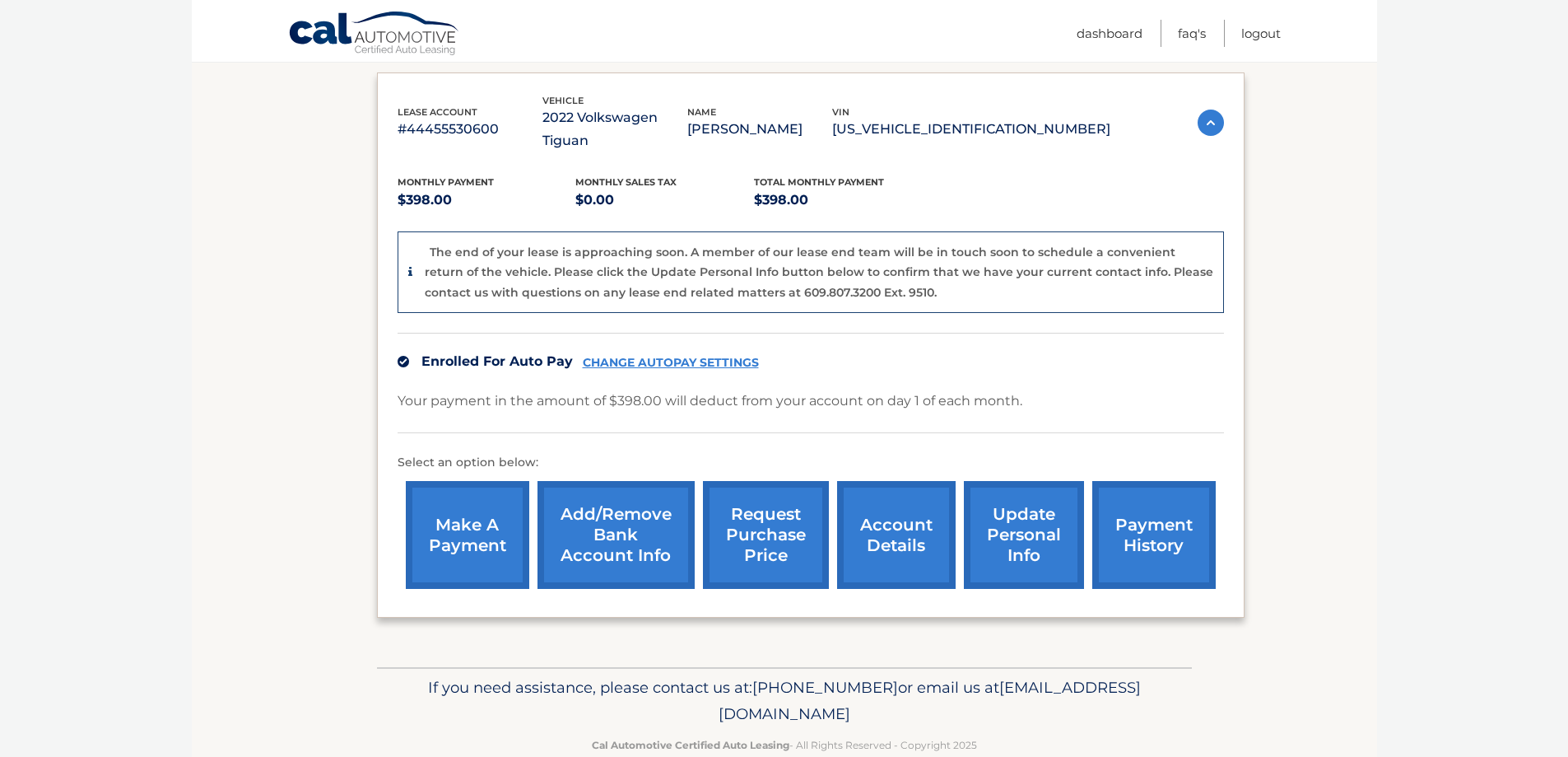
scroll to position [281, 0]
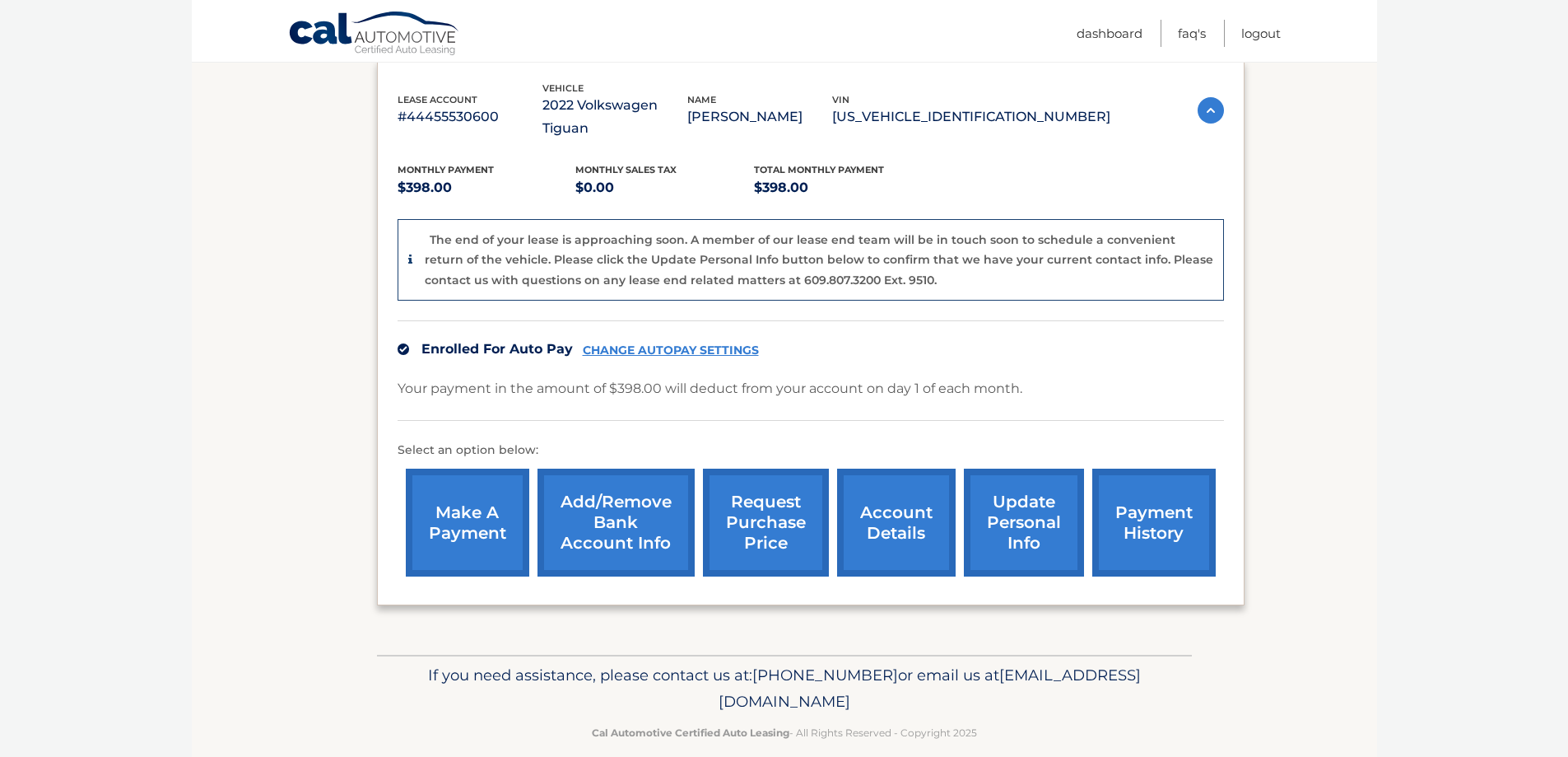
click at [903, 489] on link "account details" at bounding box center [897, 523] width 119 height 107
click at [873, 490] on link "account details" at bounding box center [897, 523] width 119 height 107
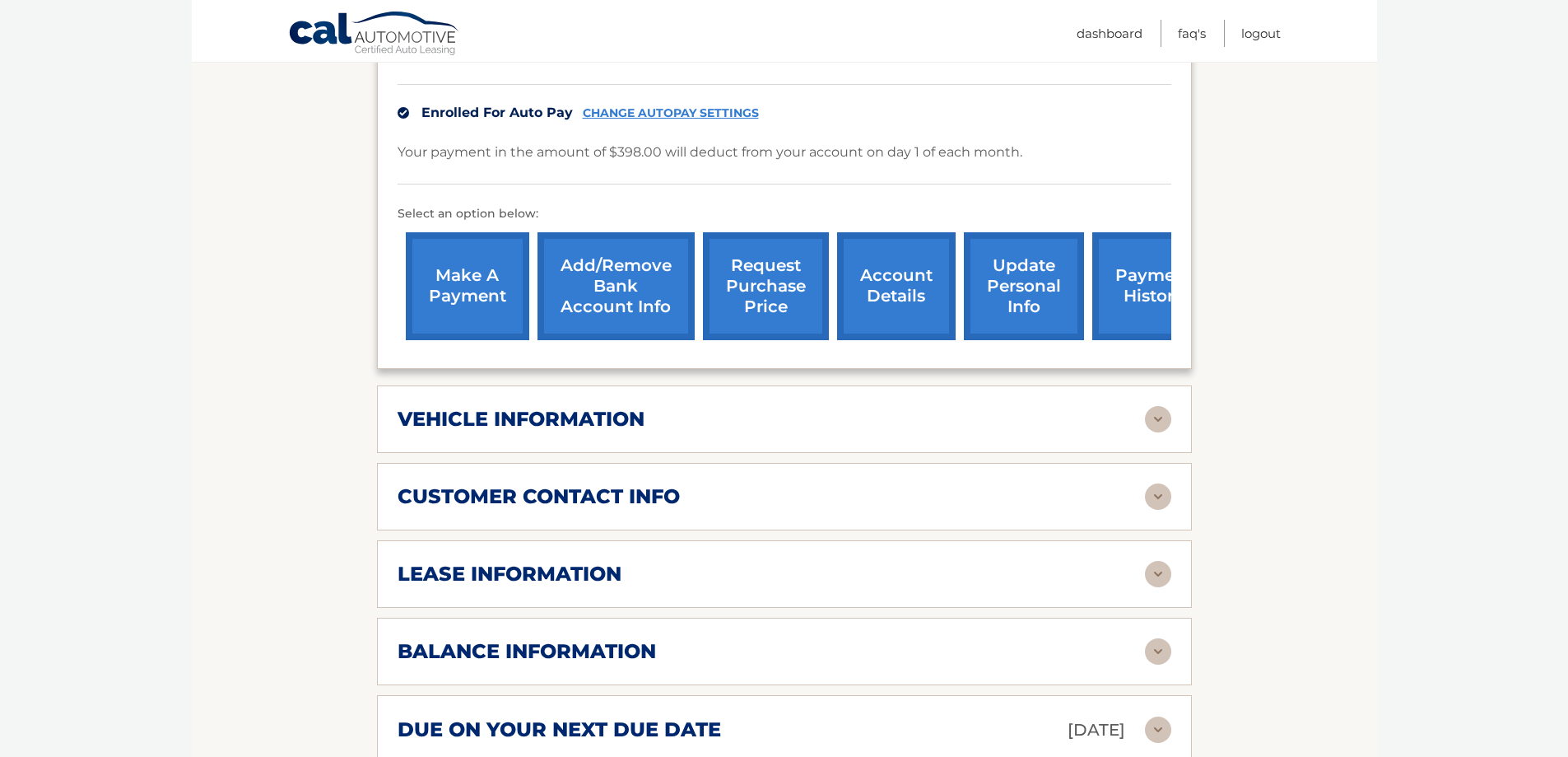
scroll to position [659, 0]
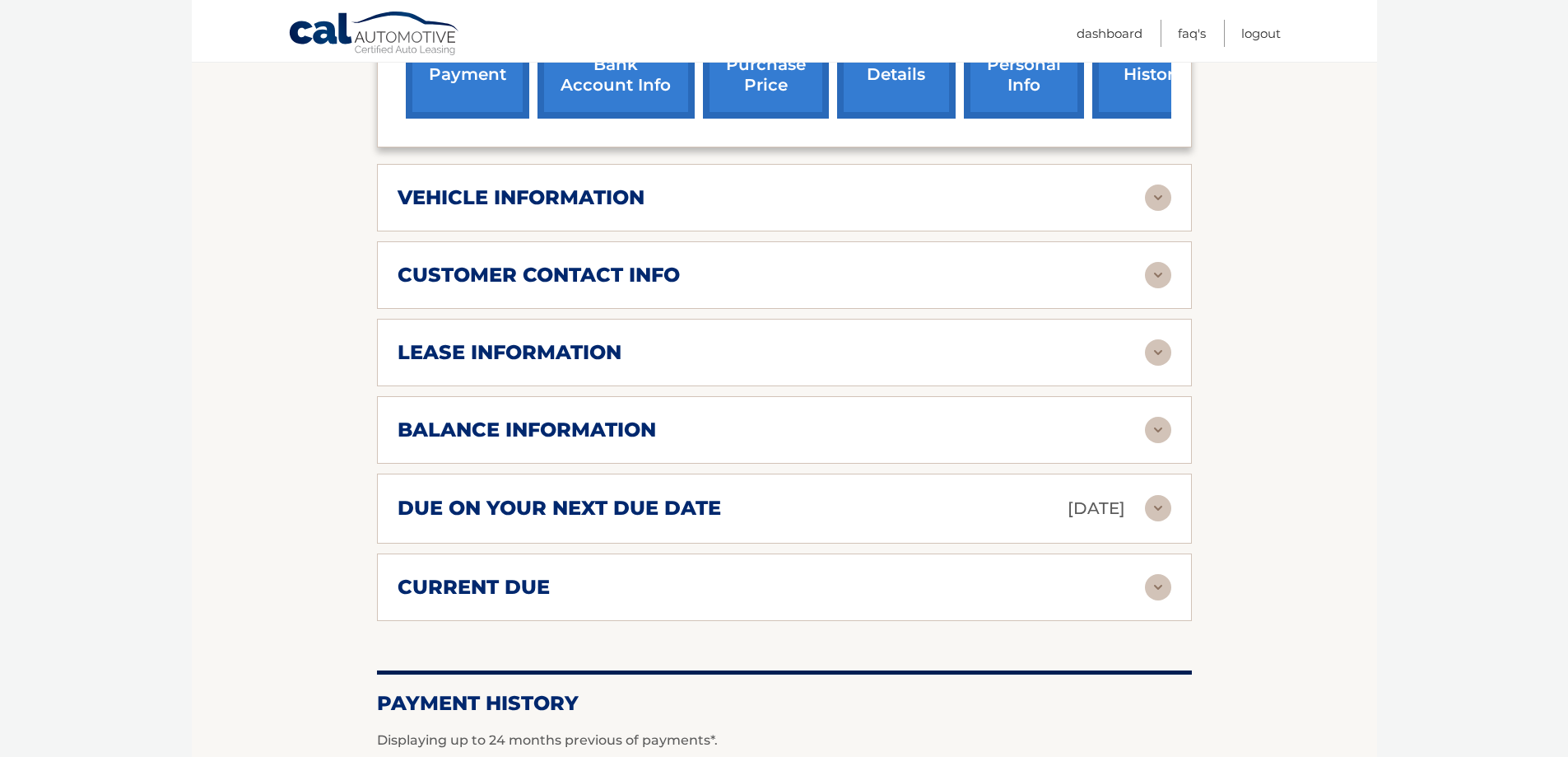
click at [462, 175] on div "vehicle information vehicle Year [DATE] vehicle make Volkswagen vehicle model T…" at bounding box center [784, 197] width 815 height 68
click at [492, 196] on h2 "vehicle information" at bounding box center [521, 197] width 247 height 25
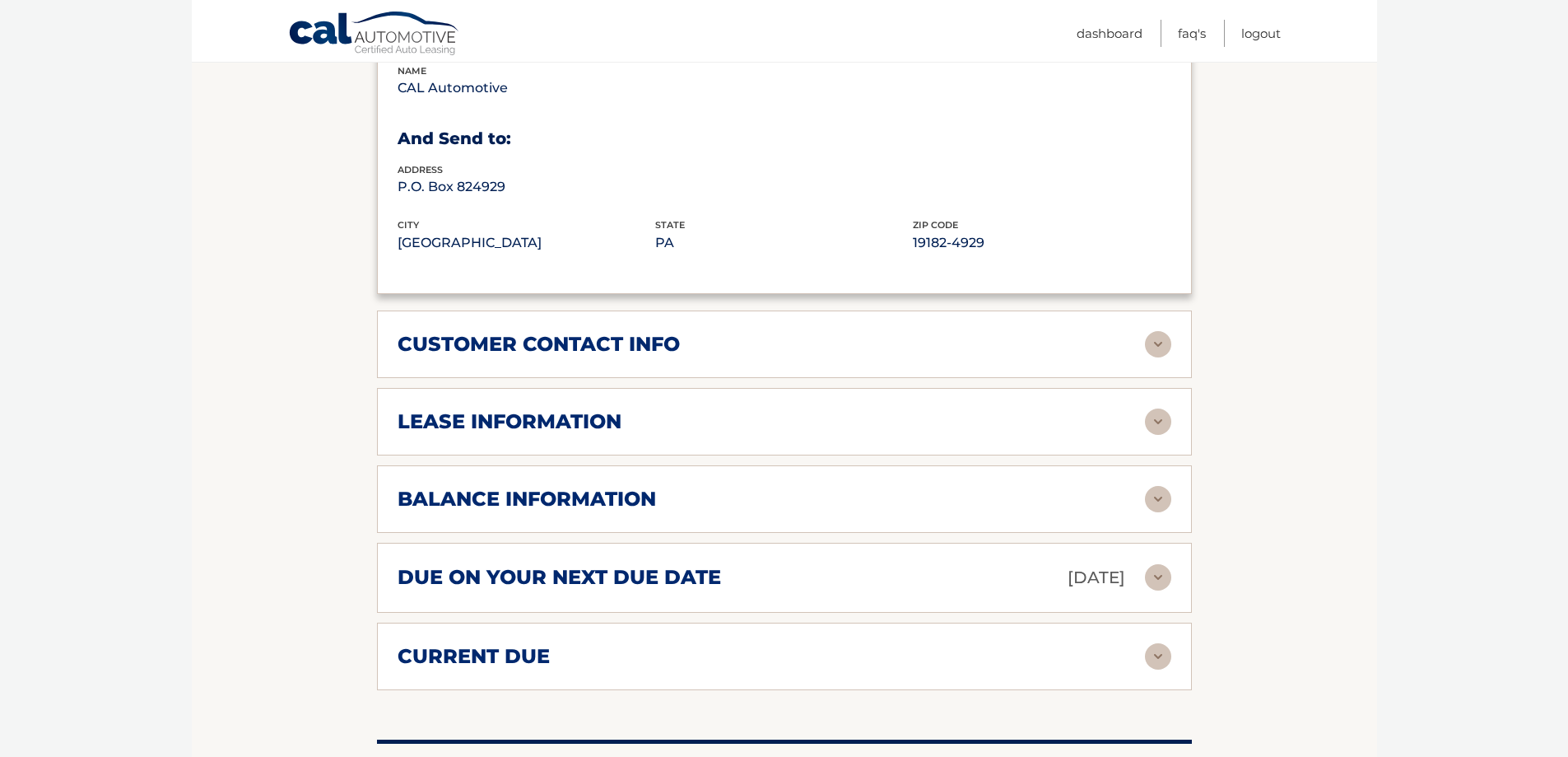
scroll to position [988, 0]
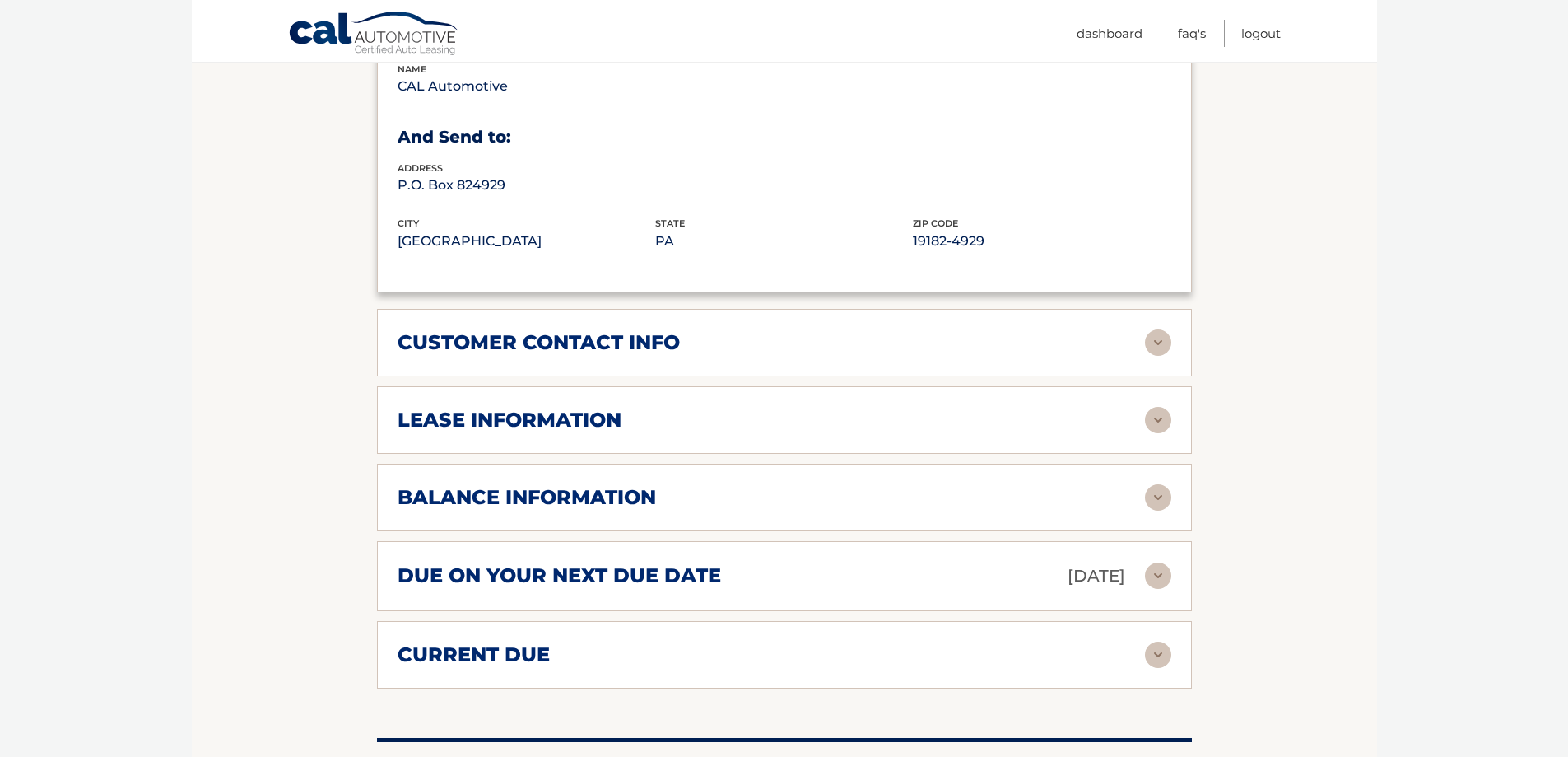
click at [582, 349] on h2 "customer contact info" at bounding box center [538, 342] width 282 height 25
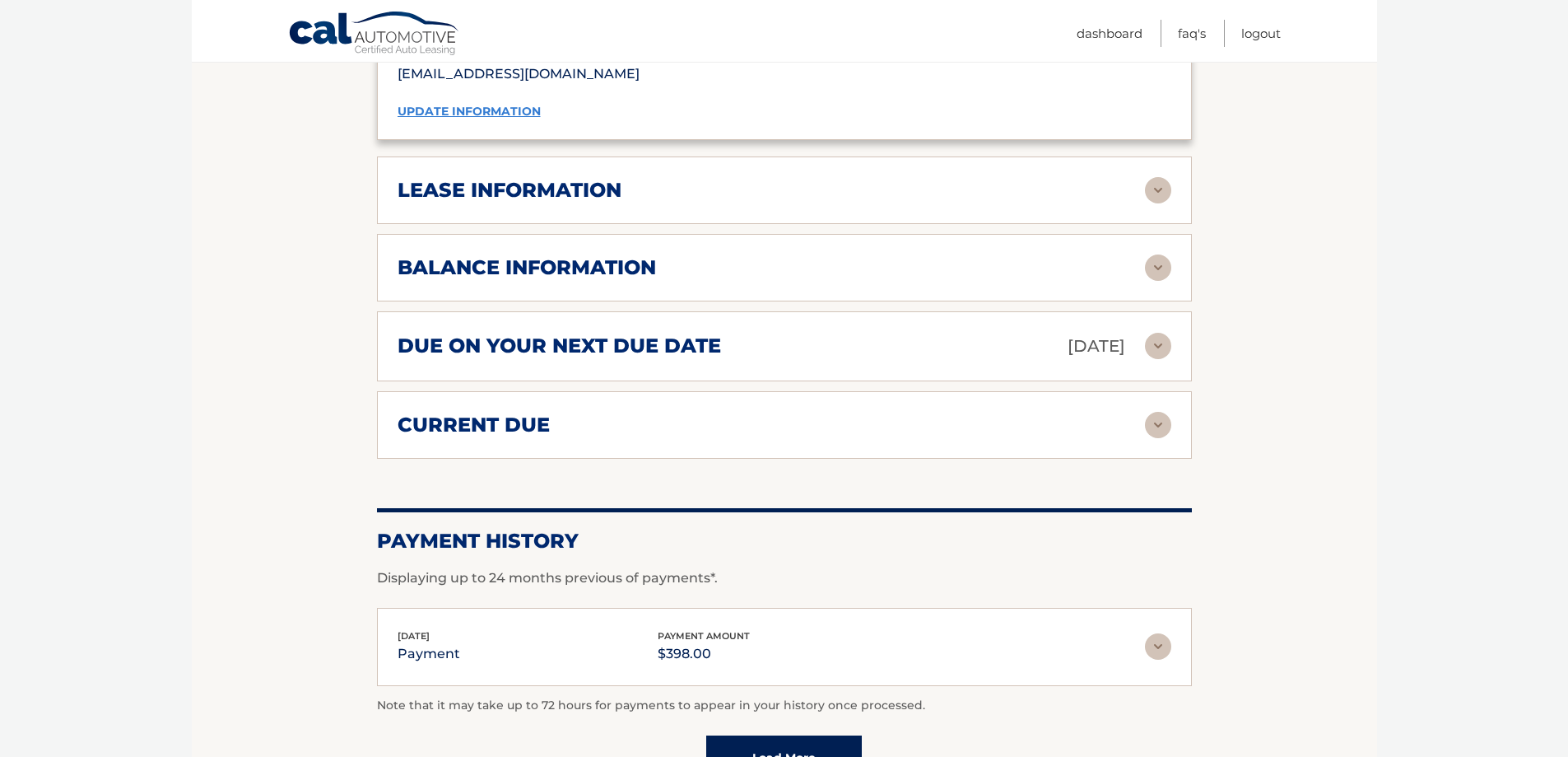
scroll to position [1722, 0]
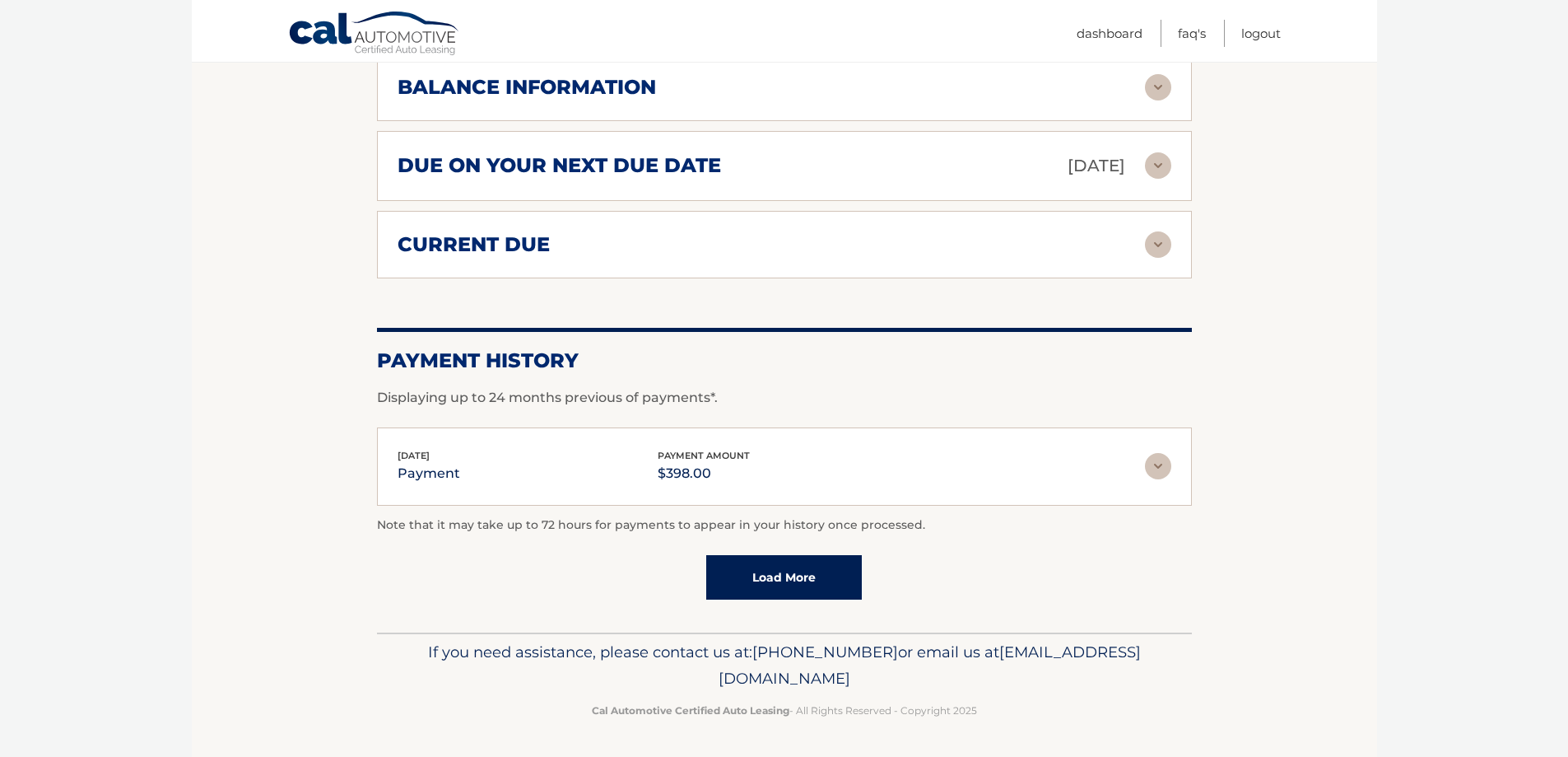
click at [696, 242] on div "current due" at bounding box center [771, 245] width 747 height 25
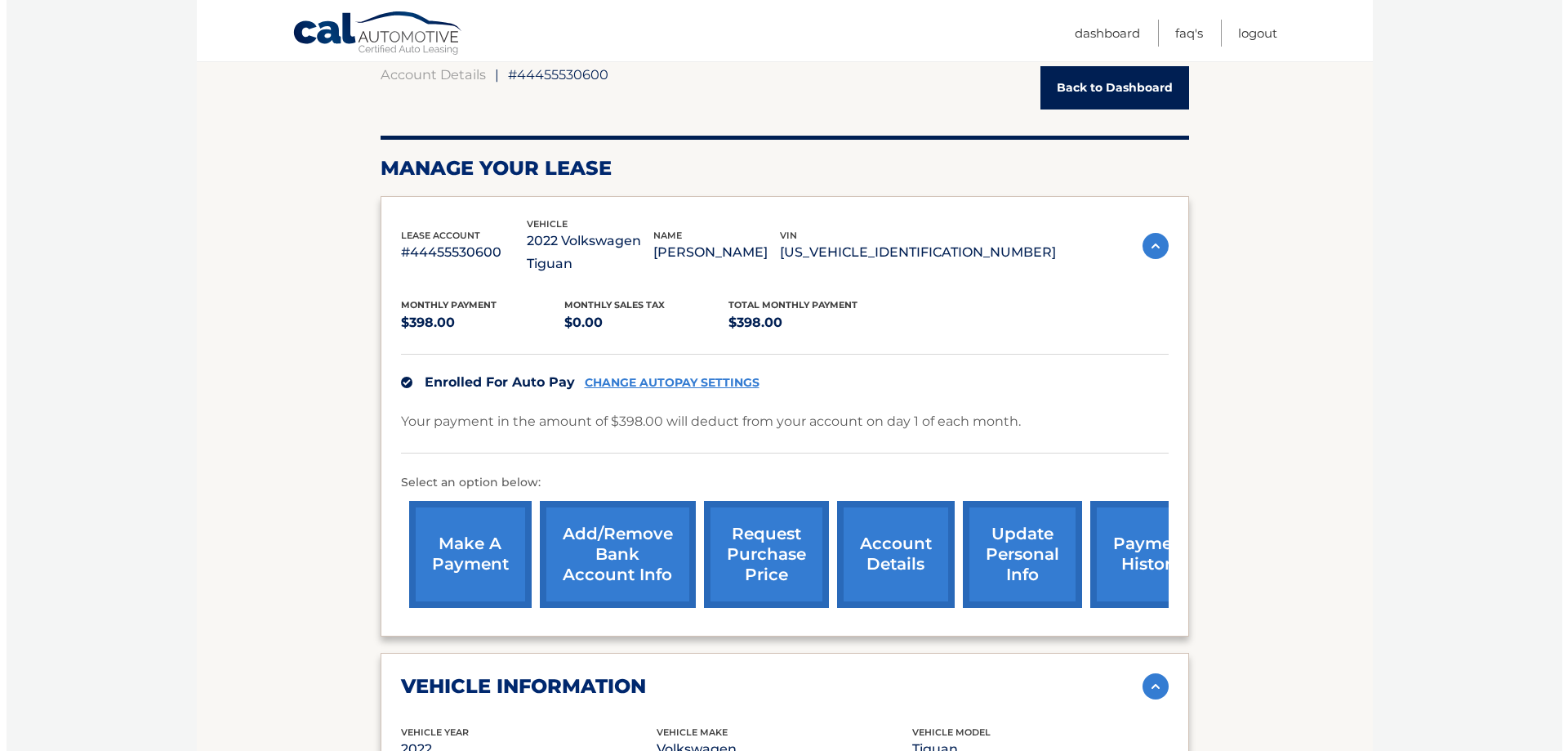
scroll to position [245, 0]
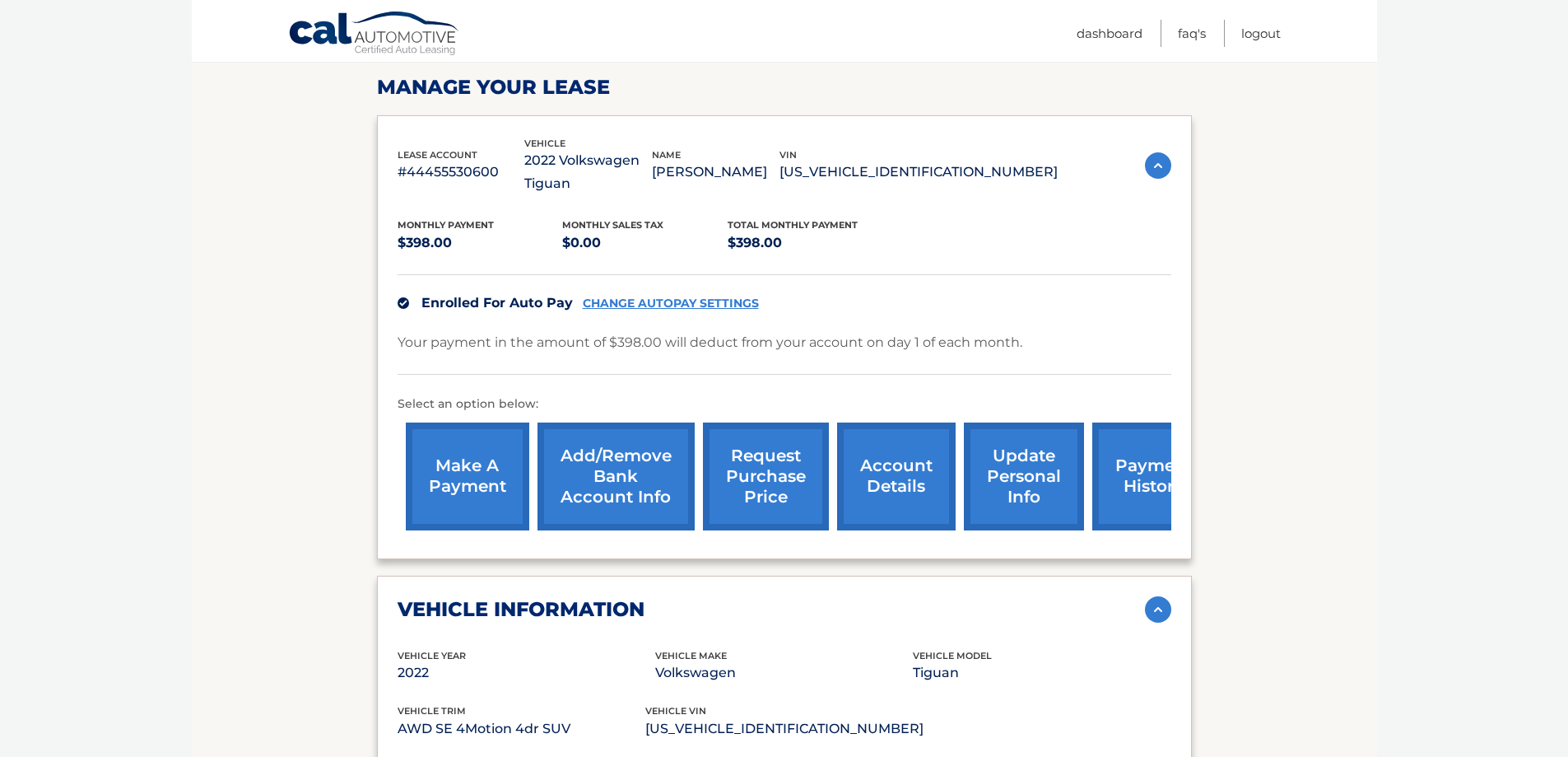
click at [778, 463] on link "request purchase price" at bounding box center [766, 476] width 126 height 107
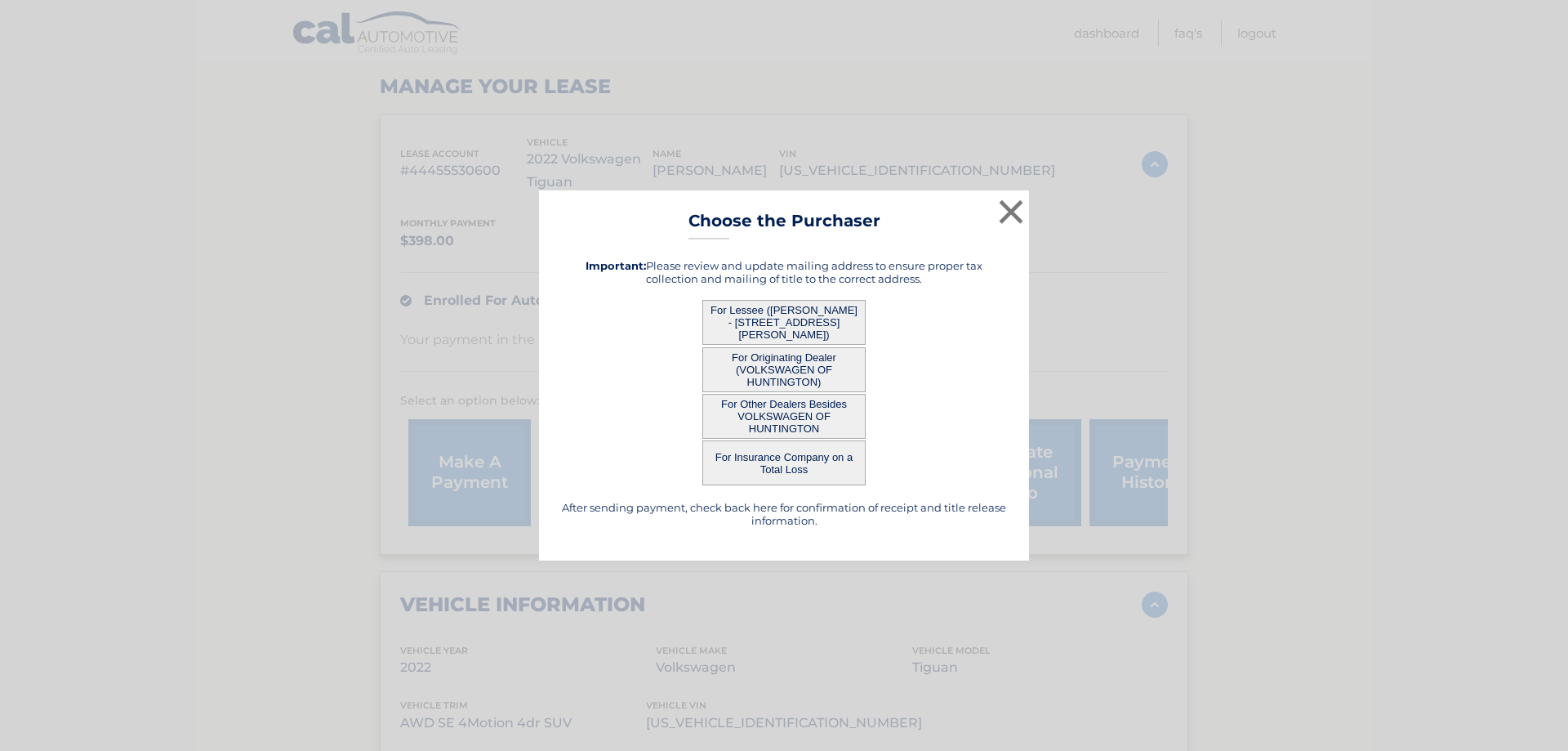
click at [758, 324] on button "For Lessee ([PERSON_NAME] - [STREET_ADDRESS][PERSON_NAME])" at bounding box center [784, 322] width 164 height 45
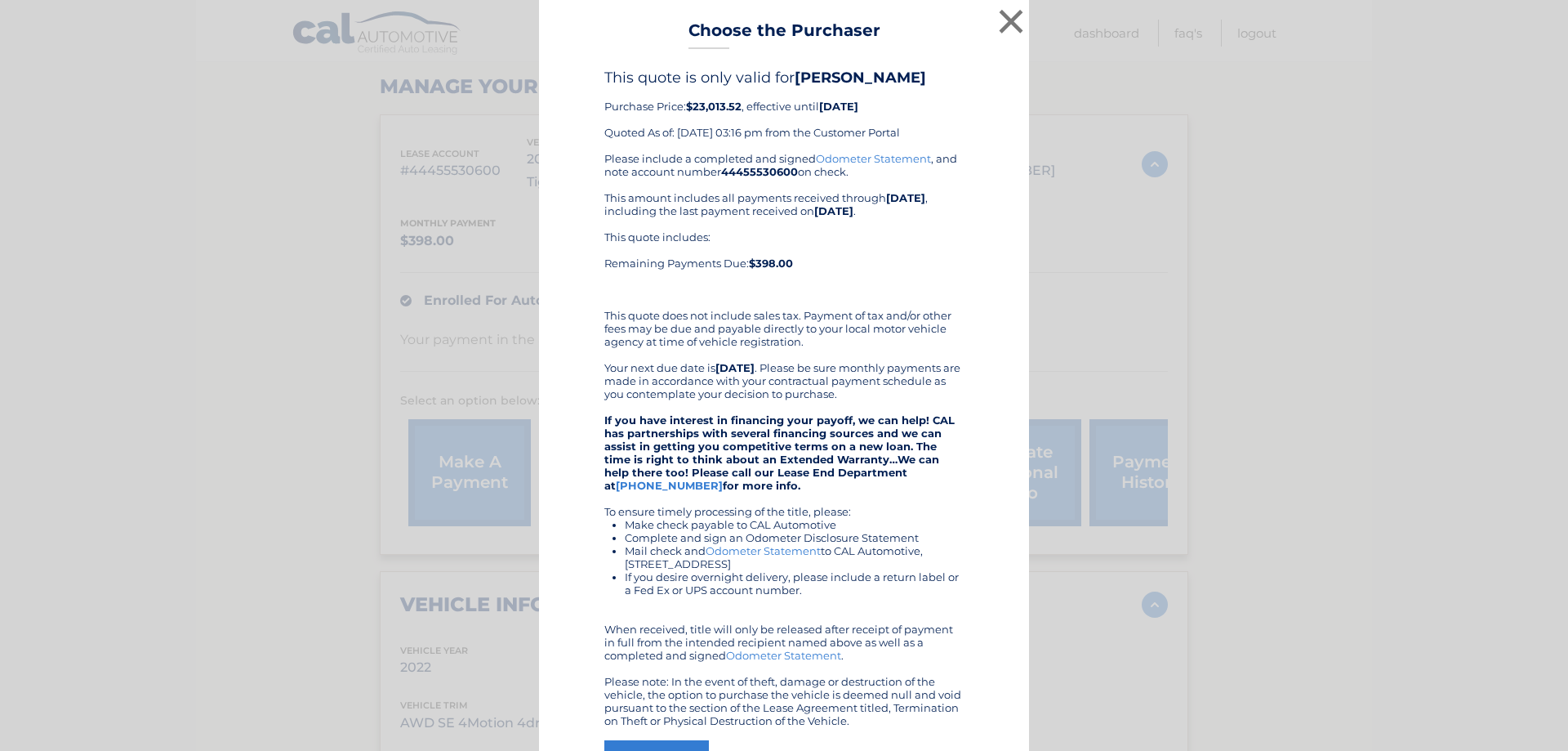
click at [794, 319] on div "Please include a completed and signed Odometer Statement , and note account num…" at bounding box center [784, 439] width 359 height 575
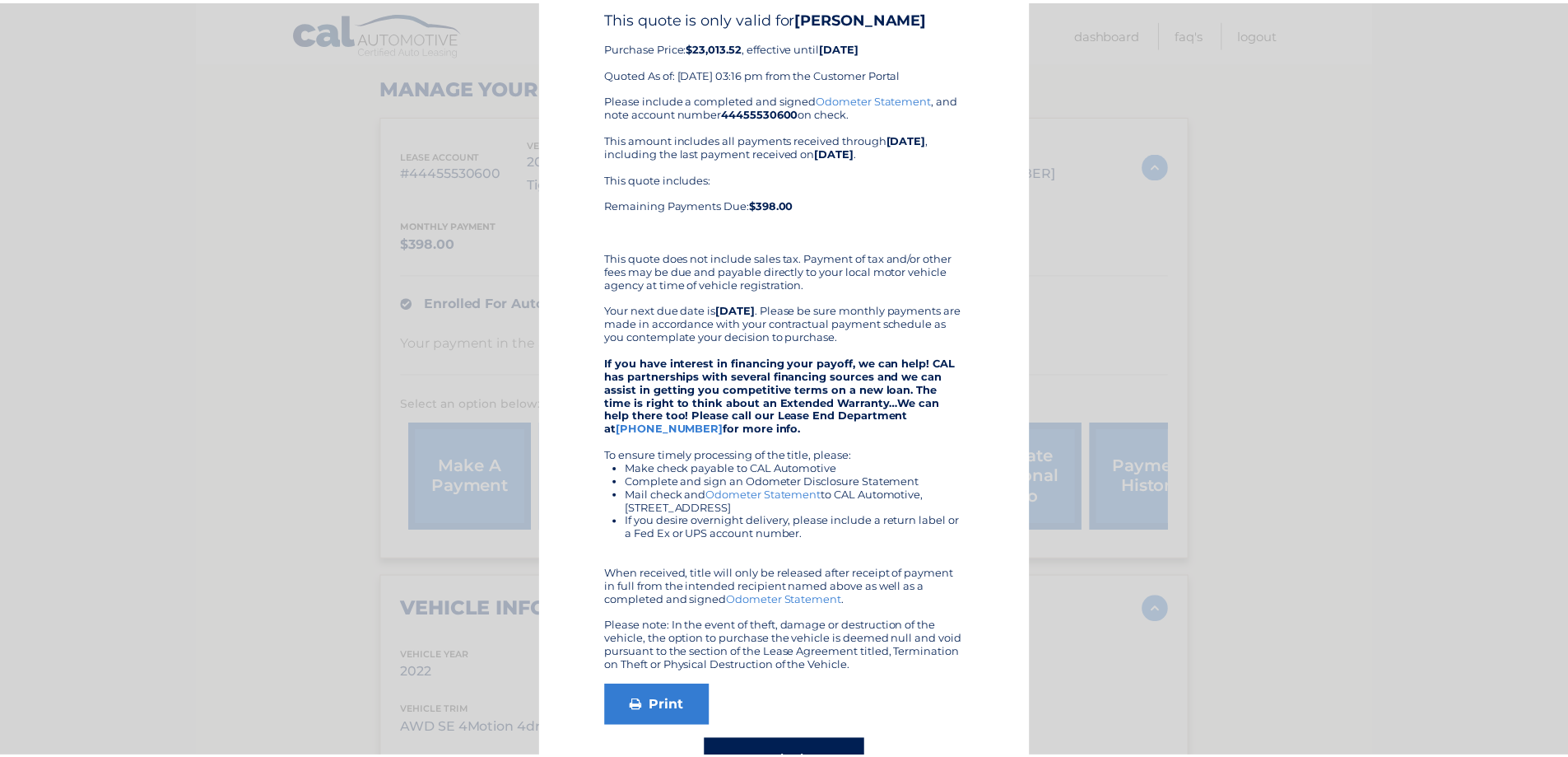
scroll to position [0, 0]
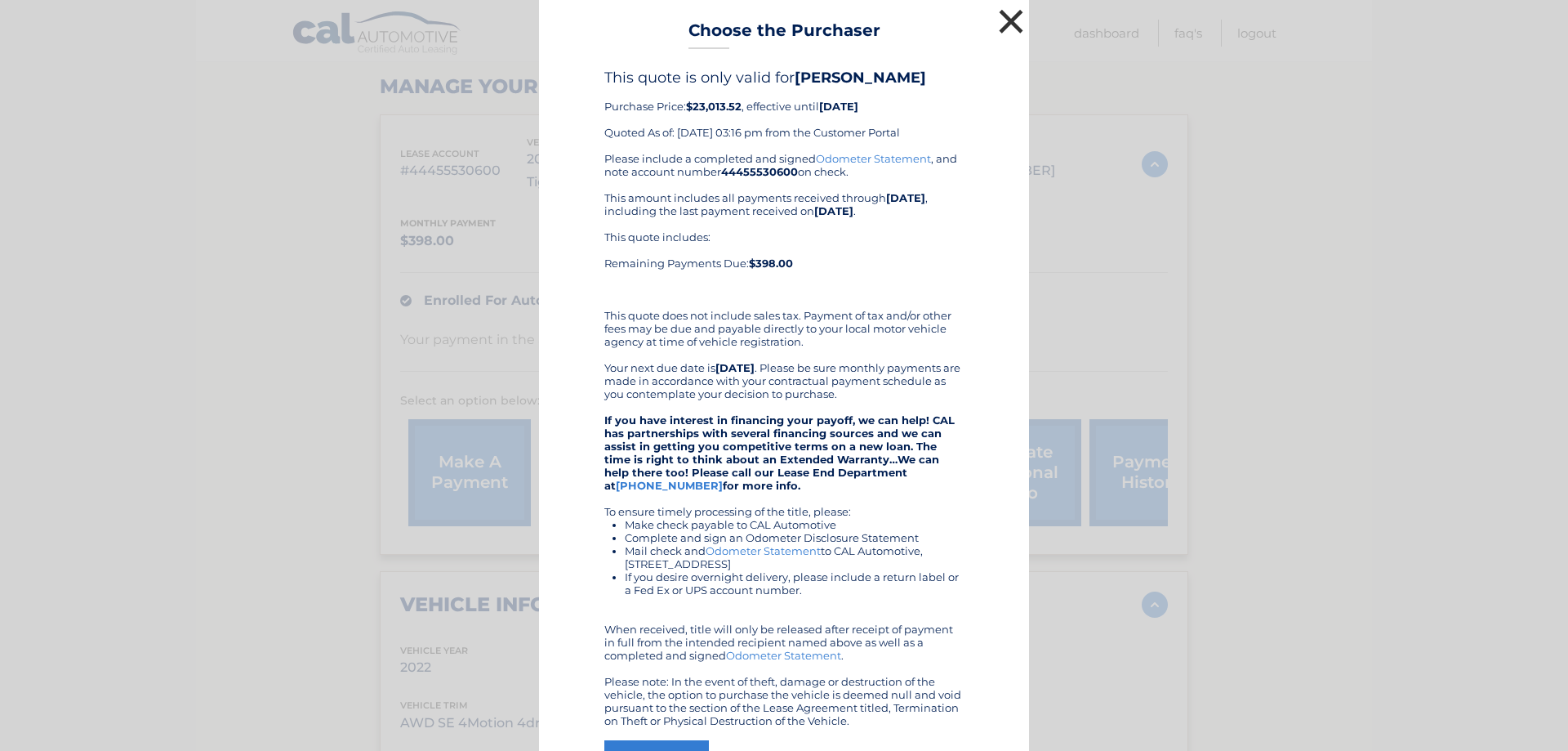
click at [1008, 17] on button "×" at bounding box center [1011, 21] width 33 height 33
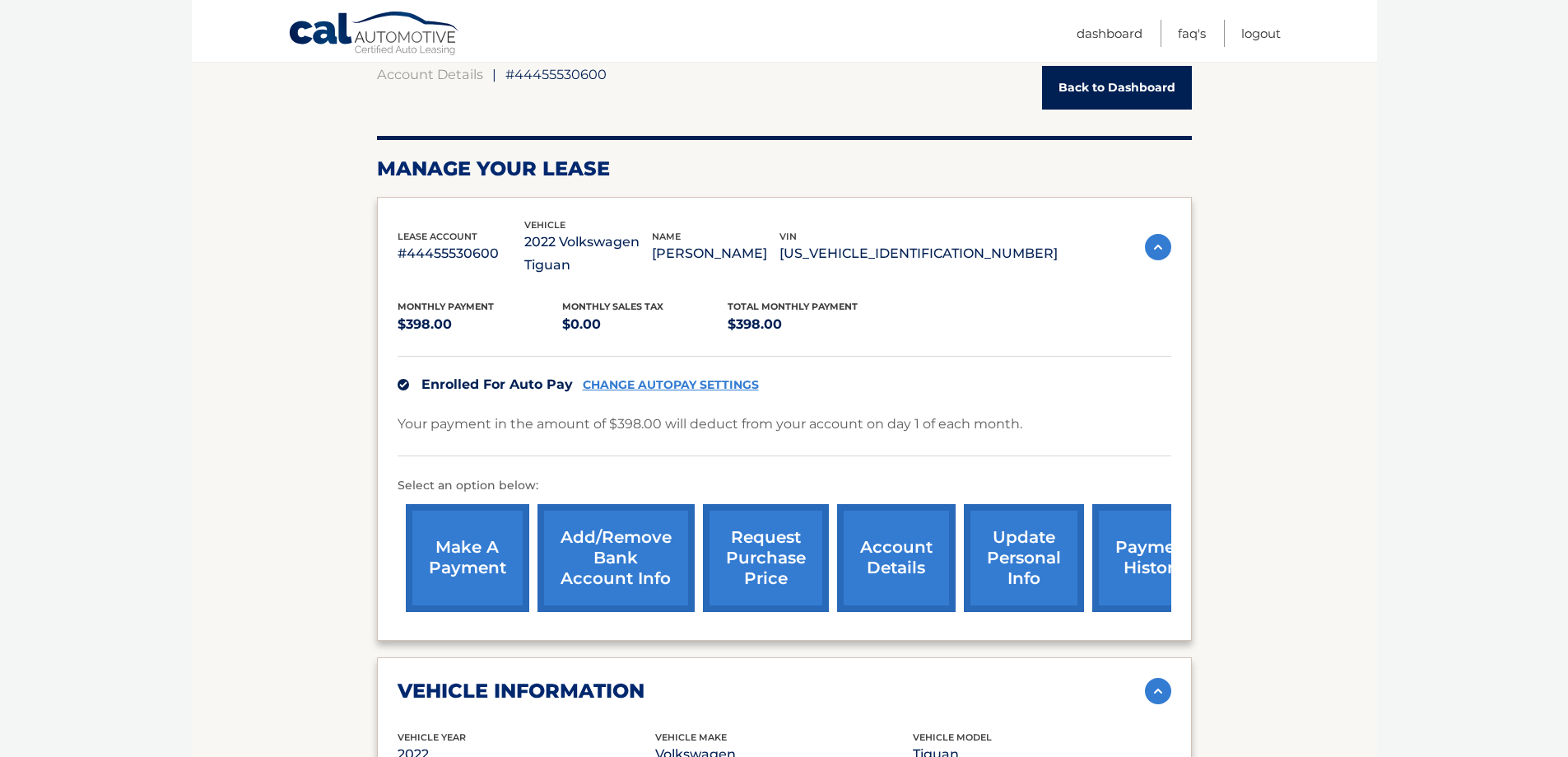
scroll to position [165, 0]
